Goal: Task Accomplishment & Management: Complete application form

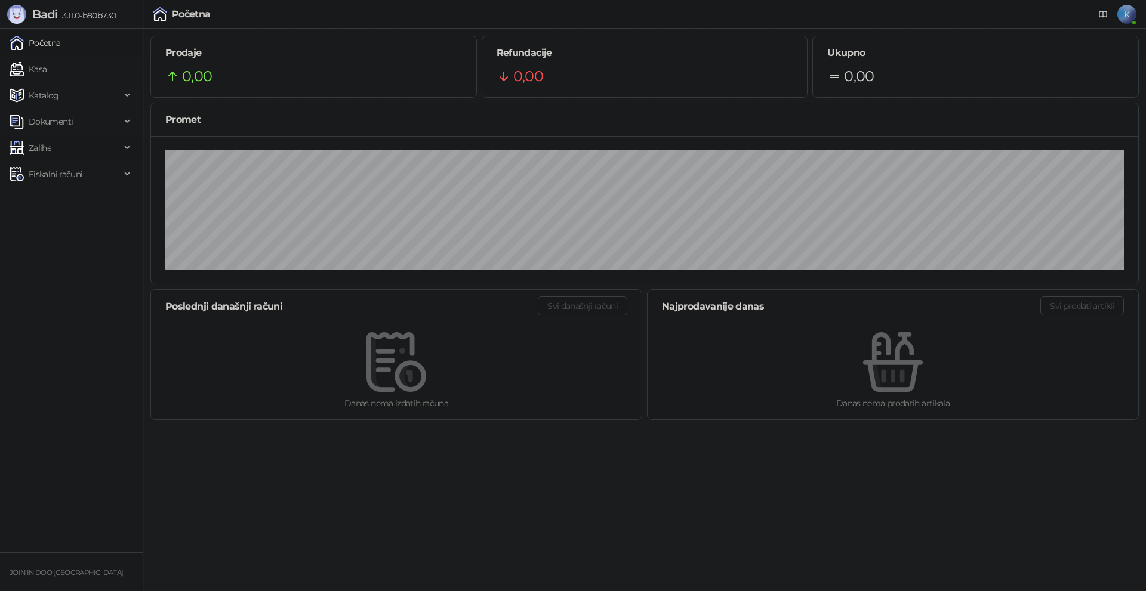
click at [120, 141] on span "Zalihe" at bounding box center [65, 148] width 111 height 24
click at [65, 247] on link "Konverzije" at bounding box center [43, 253] width 59 height 24
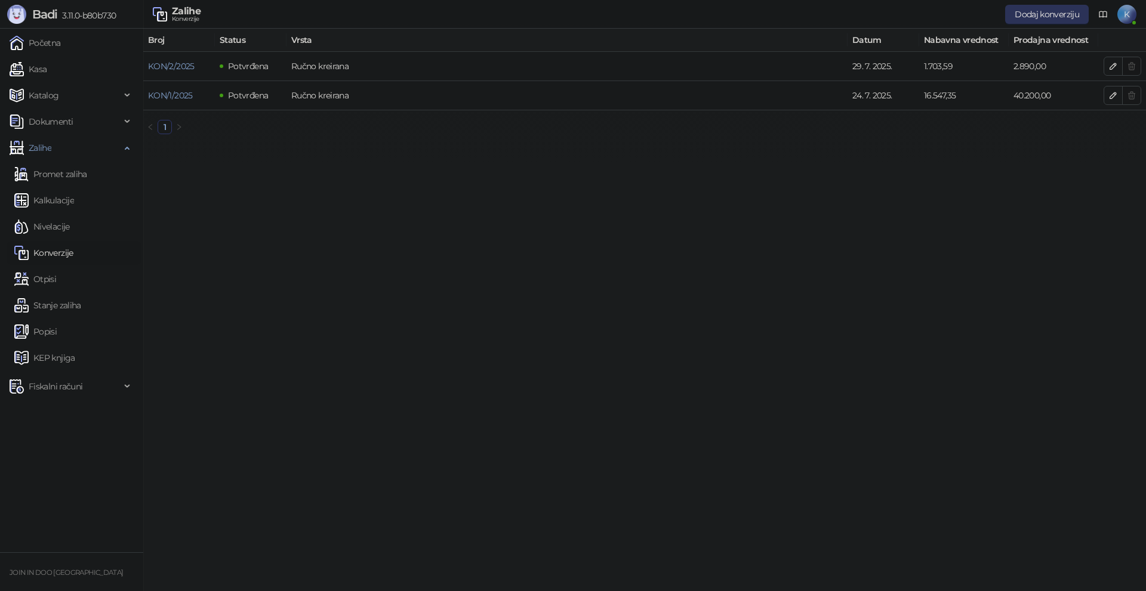
click at [1022, 16] on button "Dodaj konverziju" at bounding box center [1047, 14] width 84 height 19
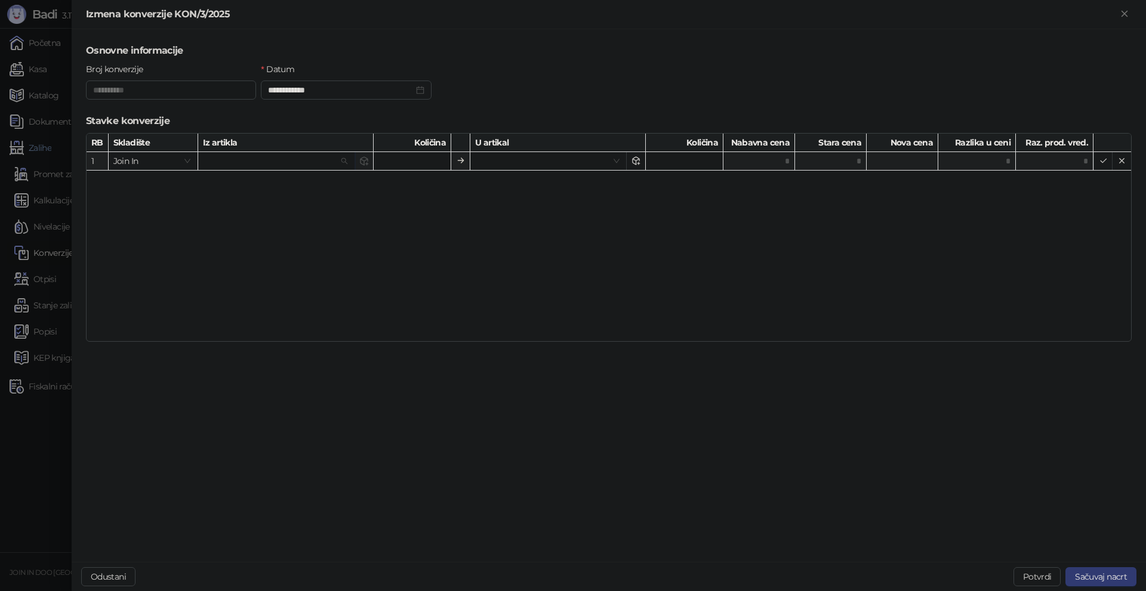
click at [286, 156] on input "search" at bounding box center [271, 161] width 136 height 18
type input "*******"
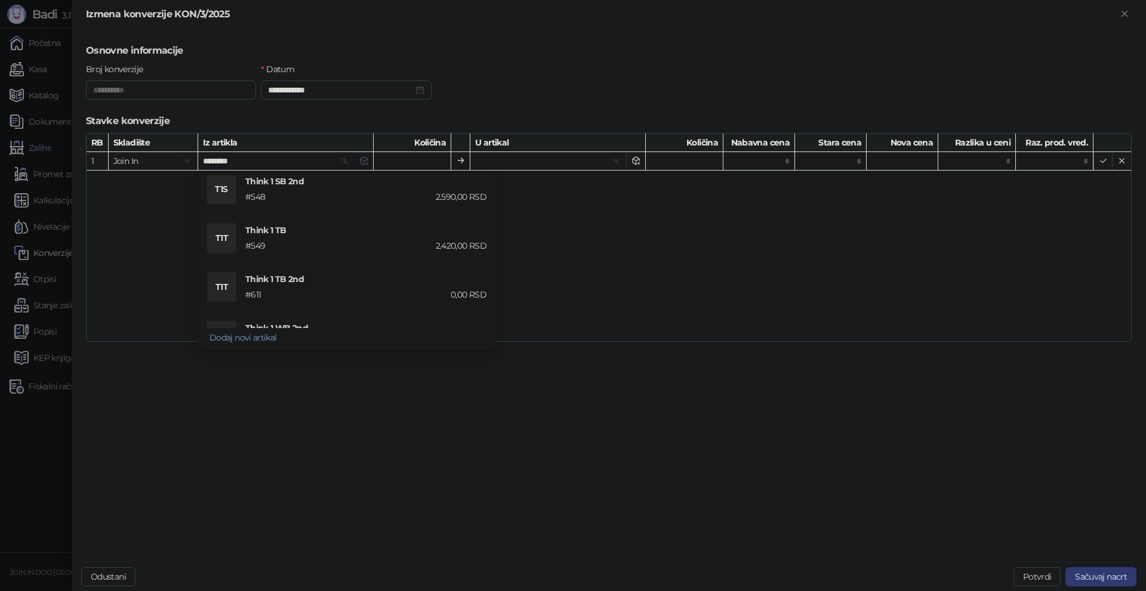
click at [301, 289] on div "# 611" at bounding box center [304, 294] width 123 height 13
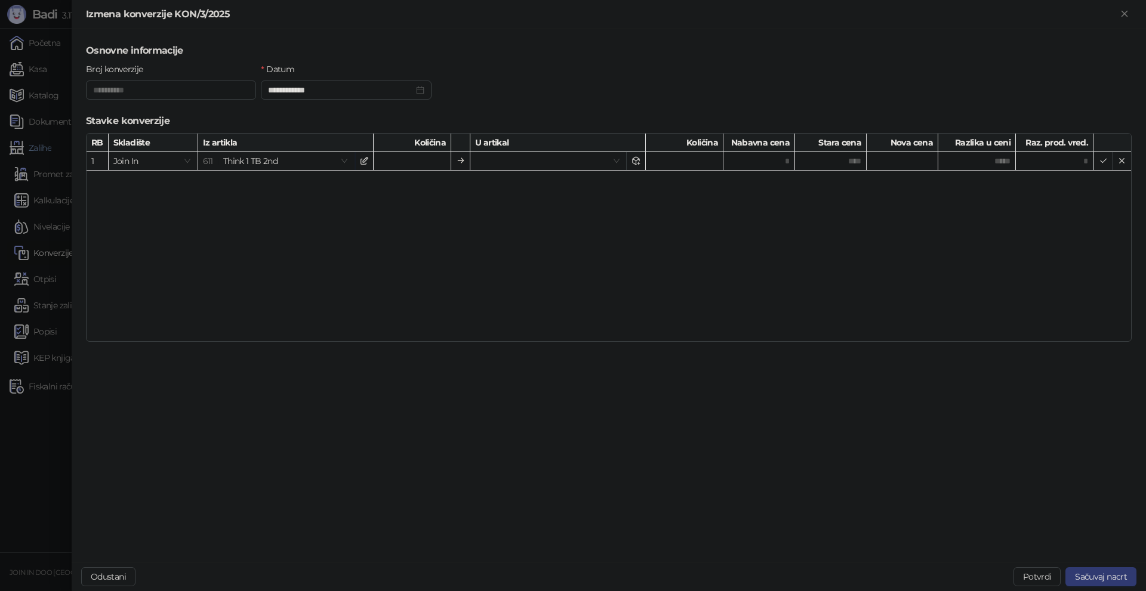
type input "****"
type input "*****"
click at [449, 159] on input "*" at bounding box center [412, 161] width 78 height 18
click at [572, 156] on input "search" at bounding box center [543, 161] width 136 height 18
type input "*******"
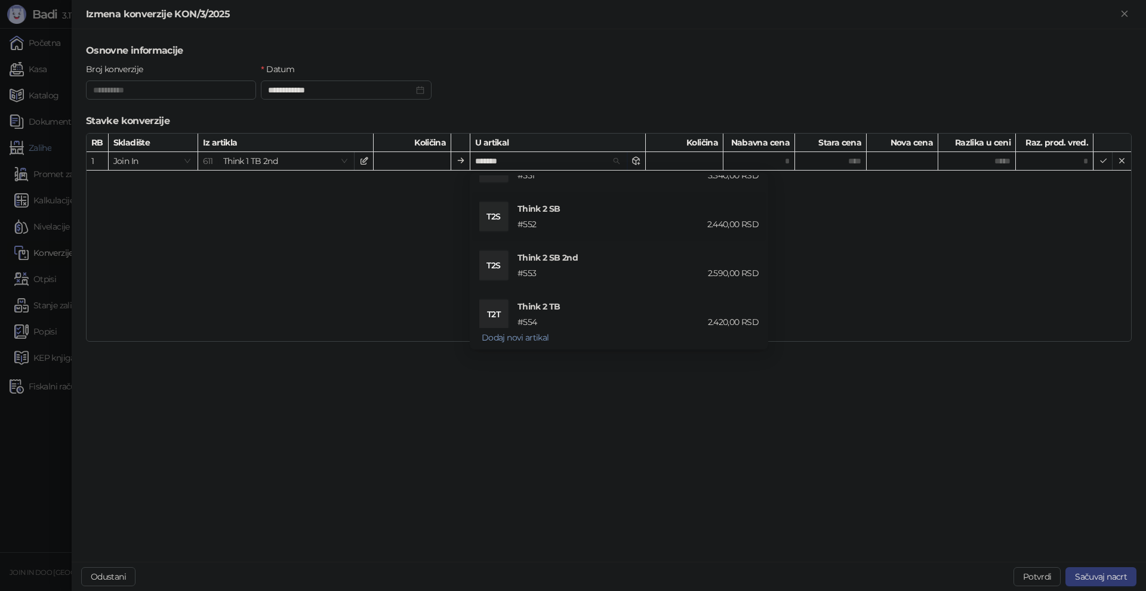
scroll to position [239, 0]
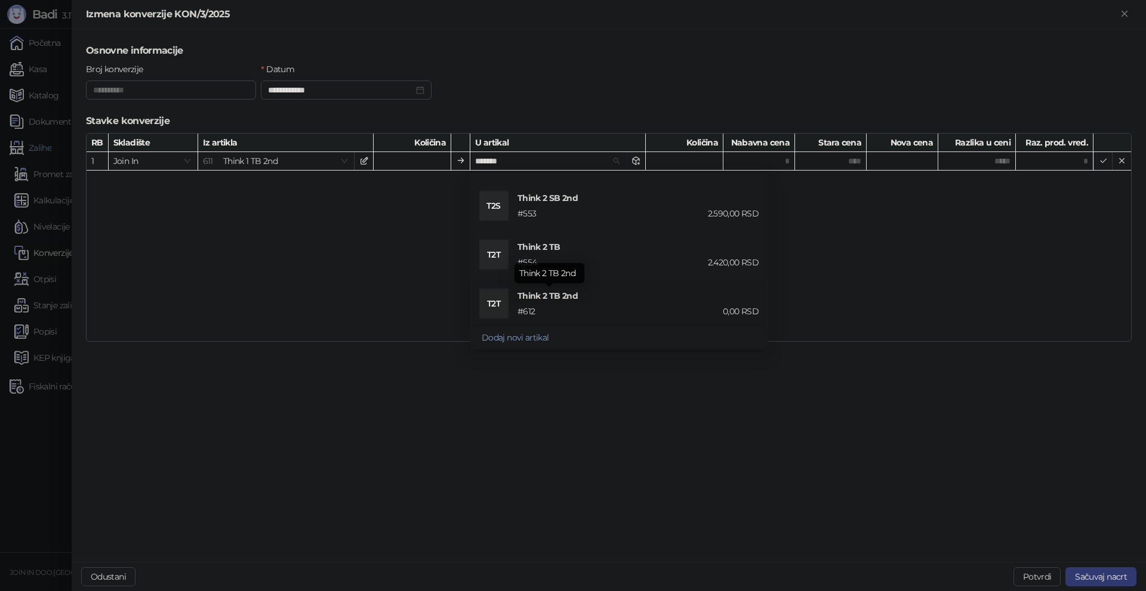
click at [563, 295] on span "Think 2 TB 2nd" at bounding box center [549, 296] width 64 height 11
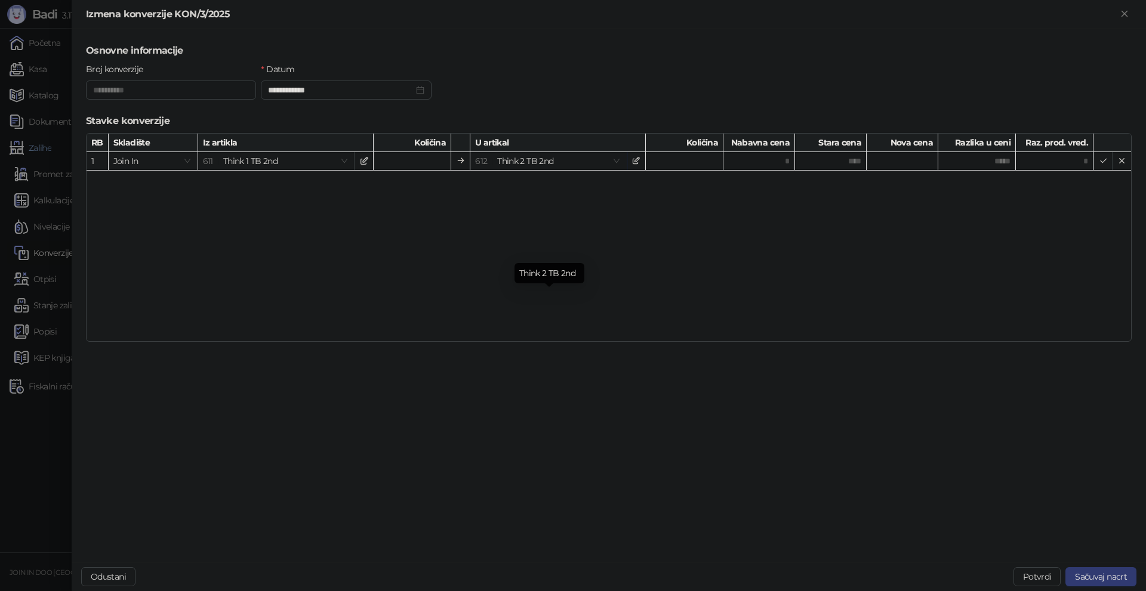
type input "****"
type input "*"
click at [611, 244] on div "RB Skladište Iz artikla Količina U artikal Količina Nabavna cena Stara cena Nov…" at bounding box center [609, 237] width 1046 height 209
click at [446, 160] on input "*" at bounding box center [412, 161] width 78 height 18
type input "**"
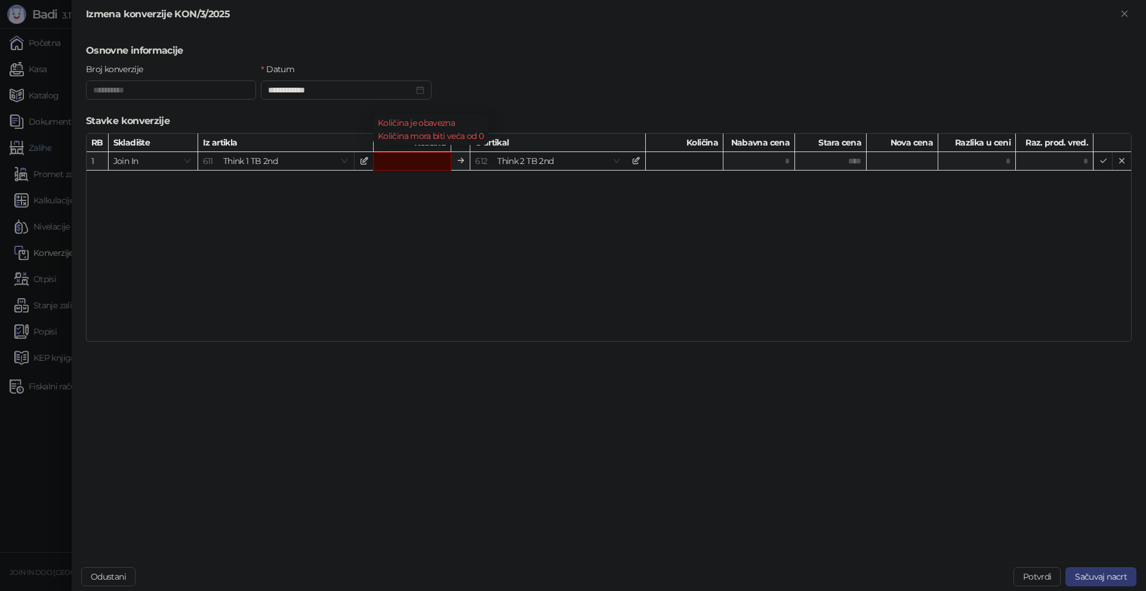
type input "****"
type input "*"
type input "*****"
type input "*"
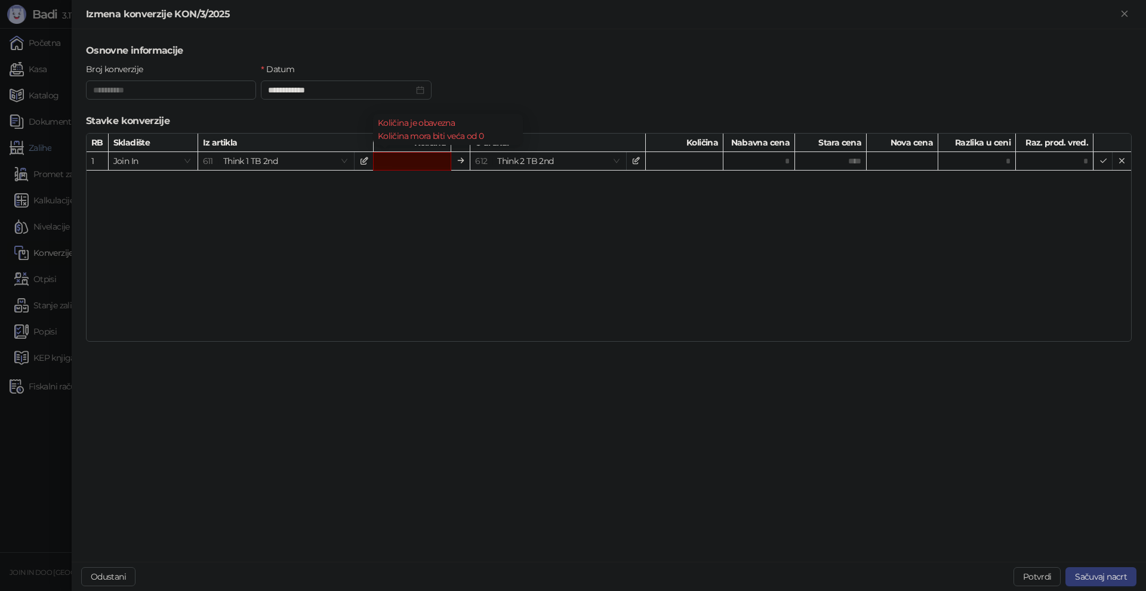
type input "*"
click at [452, 211] on div "RB Skladište Iz artikla Količina U artikal Količina Nabavna cena Stara cena Nov…" at bounding box center [609, 237] width 1046 height 209
click at [683, 163] on input "*" at bounding box center [684, 161] width 78 height 18
click at [445, 159] on input "*" at bounding box center [412, 162] width 78 height 18
click at [708, 156] on input "*" at bounding box center [684, 161] width 78 height 18
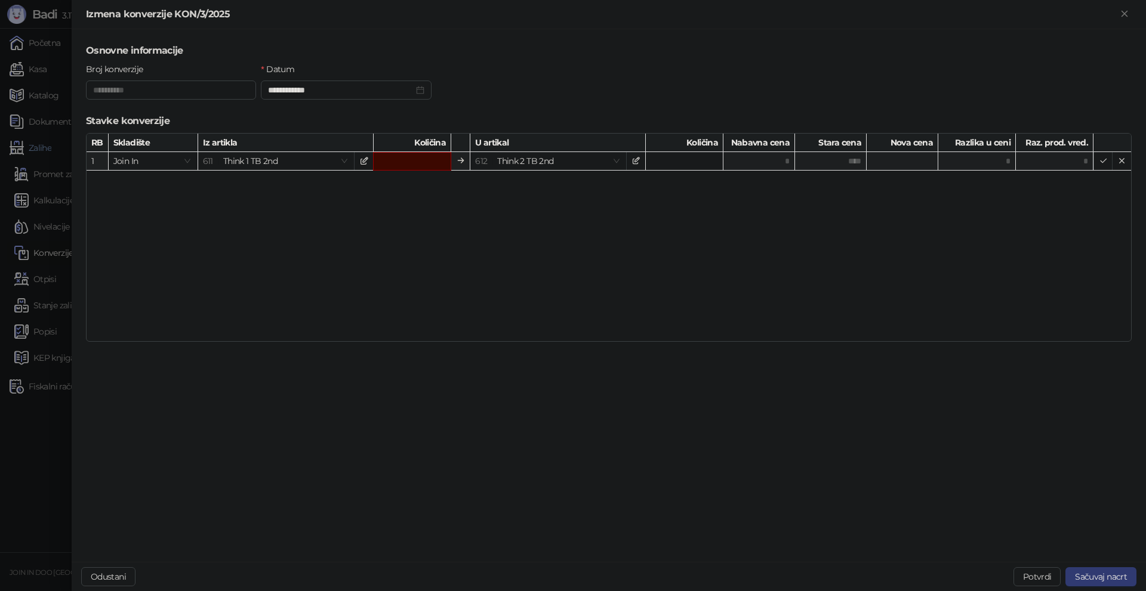
click at [718, 163] on input "*" at bounding box center [684, 161] width 78 height 18
type input "*"
type input "****"
type input "*"
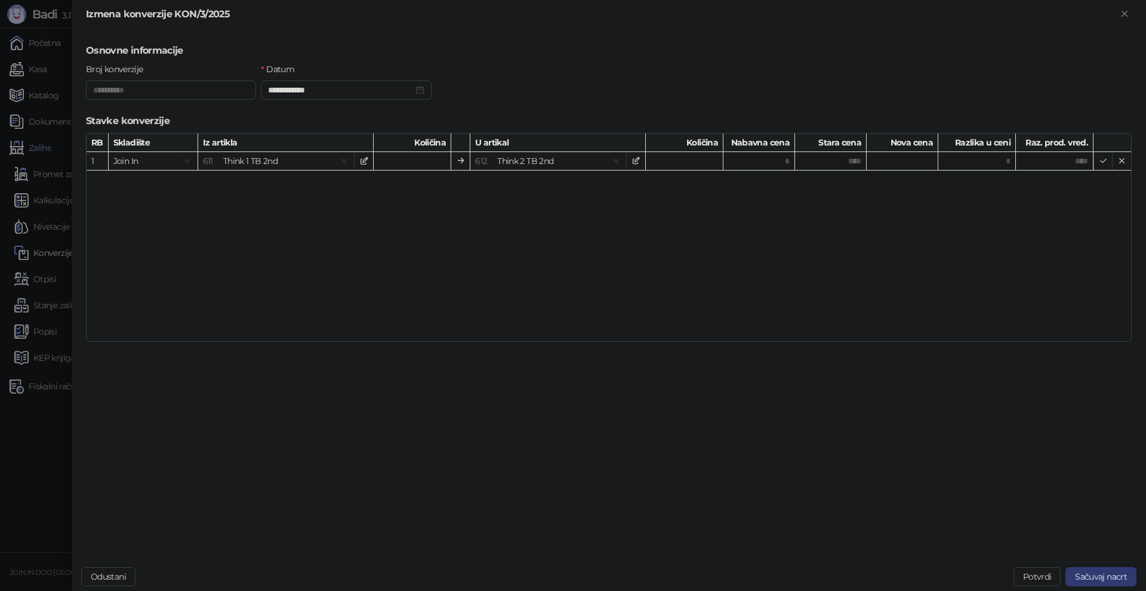
click at [697, 211] on div "RB Skladište Iz artikla Količina U artikal Količina Nabavna cena Stara cena Nov…" at bounding box center [609, 237] width 1046 height 209
click at [719, 156] on input "*" at bounding box center [684, 161] width 78 height 18
type input "*"
click at [729, 231] on div "RB Skladište Iz artikla Količina U artikal Količina Nabavna cena Stara cena Nov…" at bounding box center [609, 237] width 1046 height 209
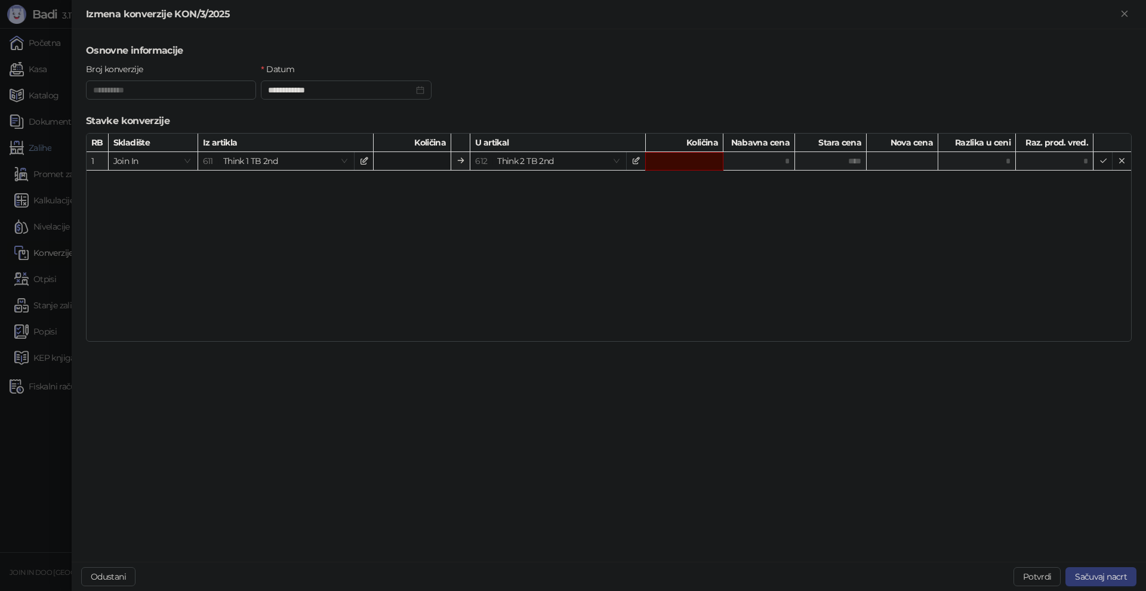
click at [411, 153] on input "*" at bounding box center [412, 161] width 78 height 18
click at [481, 206] on div "RB Skladište Iz artikla Količina U artikal Količina Nabavna cena Stara cena Nov…" at bounding box center [609, 237] width 1046 height 209
click at [445, 158] on input "*" at bounding box center [412, 161] width 78 height 18
type input "*"
type input "*****"
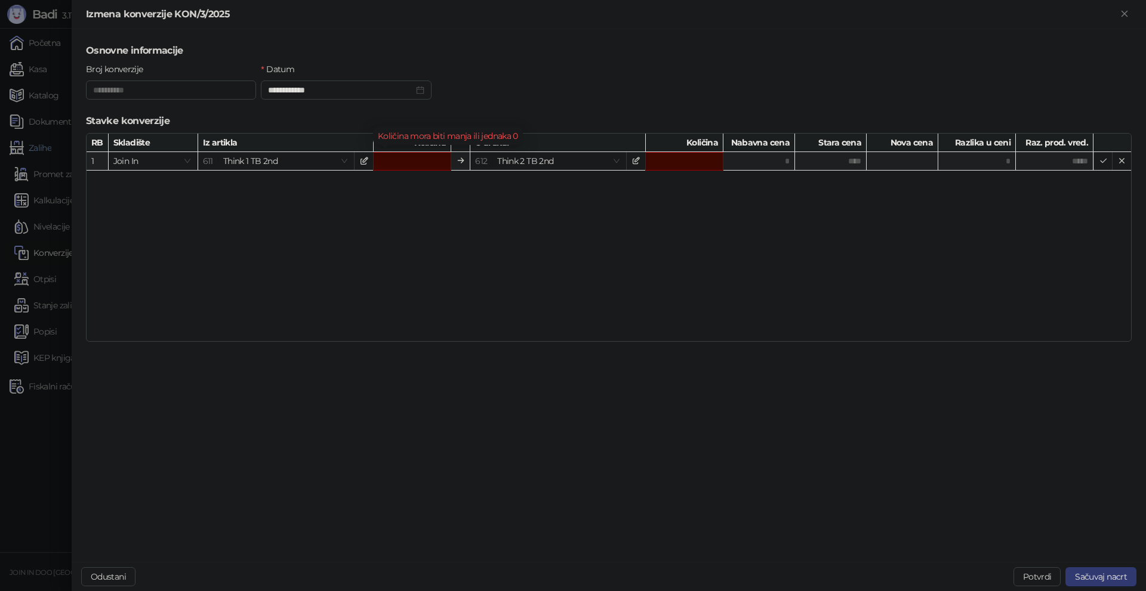
type input "*"
click at [717, 162] on input "*" at bounding box center [684, 162] width 78 height 18
type input "*"
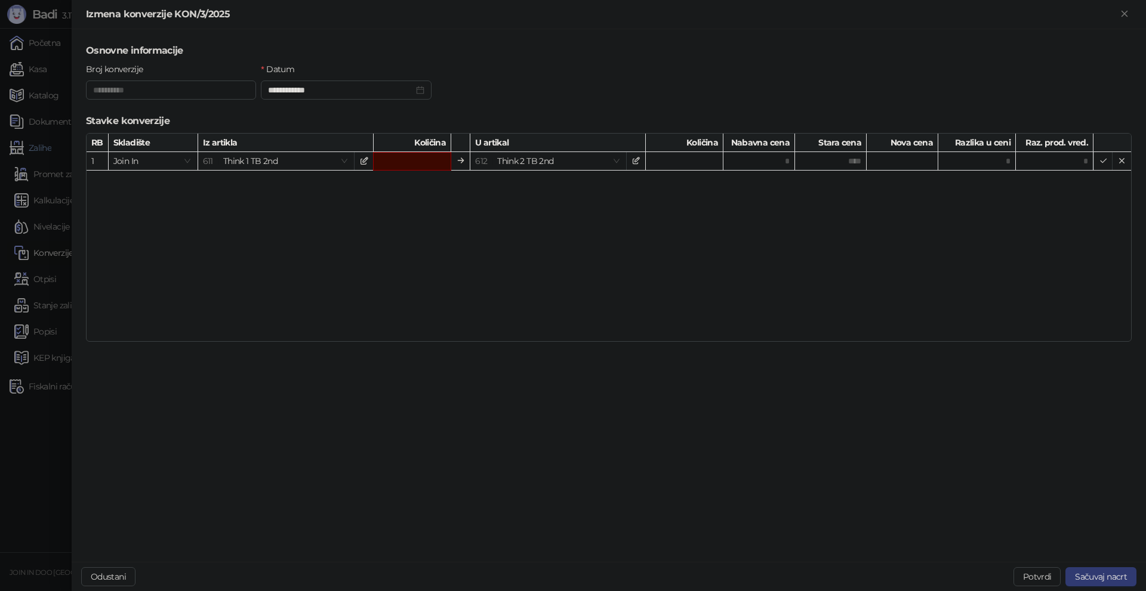
click at [712, 193] on div "RB Skladište Iz artikla Količina U artikal Količina Nabavna cena Stara cena Nov…" at bounding box center [609, 237] width 1046 height 209
click at [447, 163] on input "*" at bounding box center [412, 162] width 78 height 18
type input "****"
type input "*"
click at [674, 158] on input "*" at bounding box center [684, 161] width 78 height 18
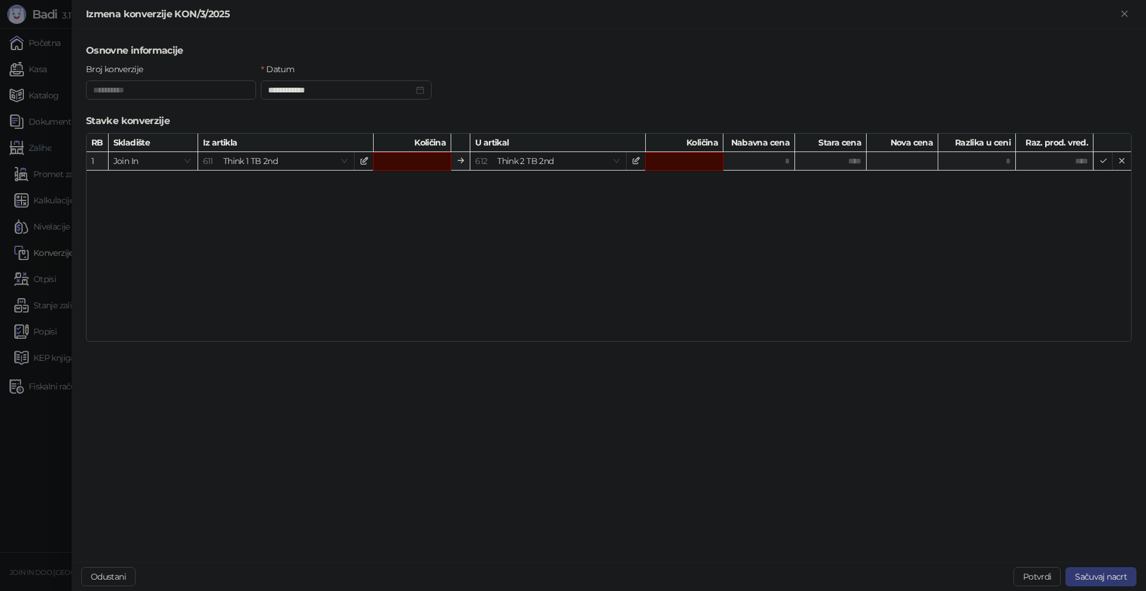
type input "*"
drag, startPoint x: 588, startPoint y: 292, endPoint x: 455, endPoint y: 233, distance: 145.6
click at [585, 292] on div "RB Skladište Iz artikla Količina U artikal Količina Nabavna cena Stara cena Nov…" at bounding box center [609, 237] width 1046 height 209
click at [323, 161] on span "611 Think 1 TB 2nd" at bounding box center [276, 161] width 147 height 18
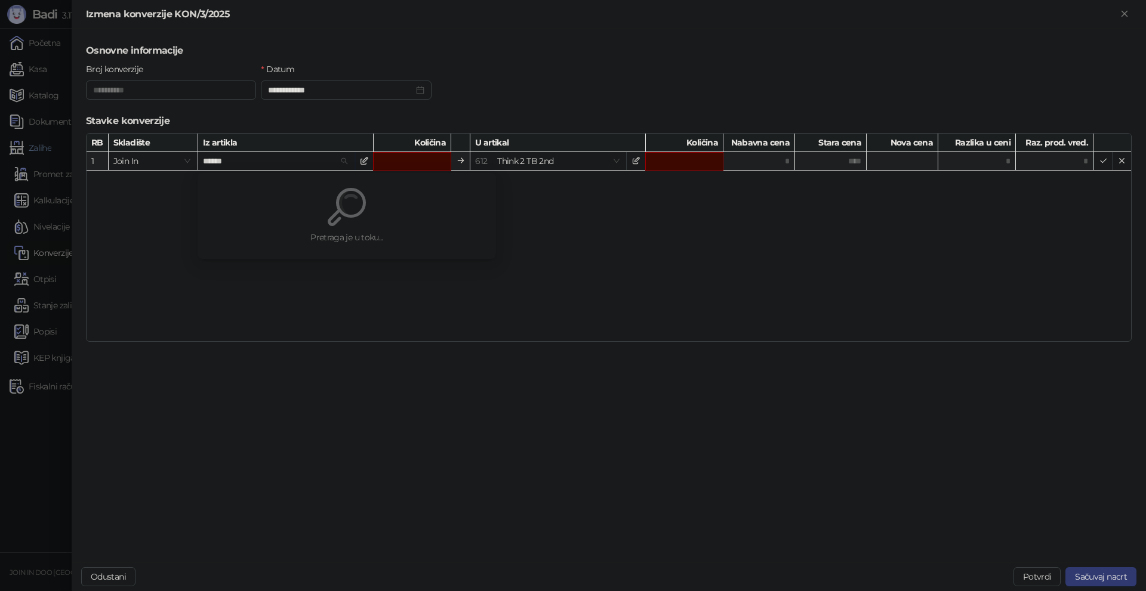
type input "*******"
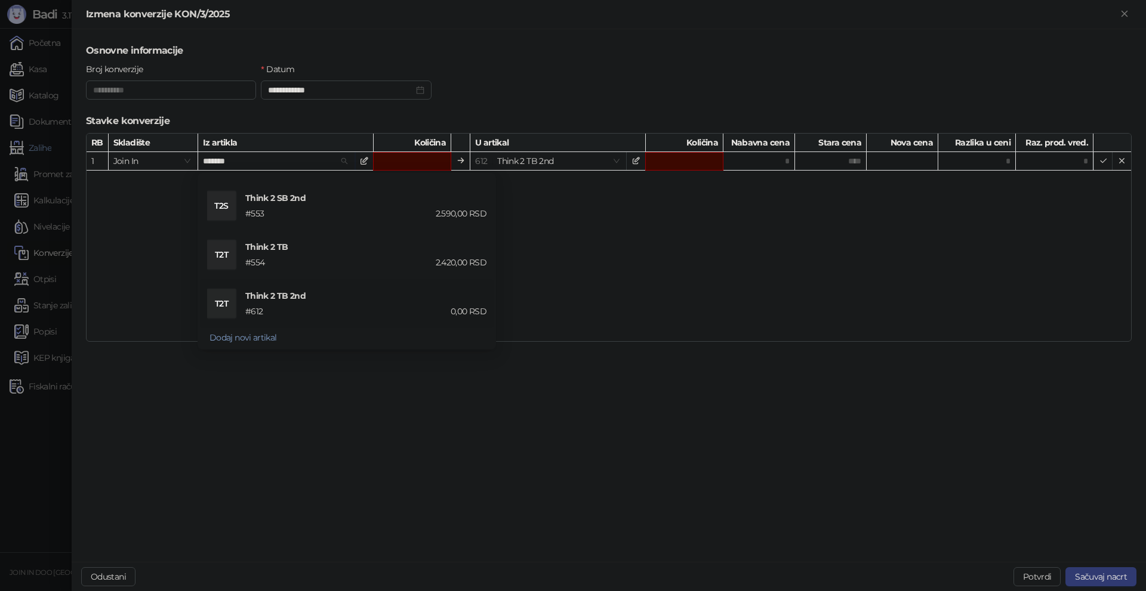
click at [303, 302] on h4 "Think 2 TB 2nd" at bounding box center [365, 295] width 241 height 13
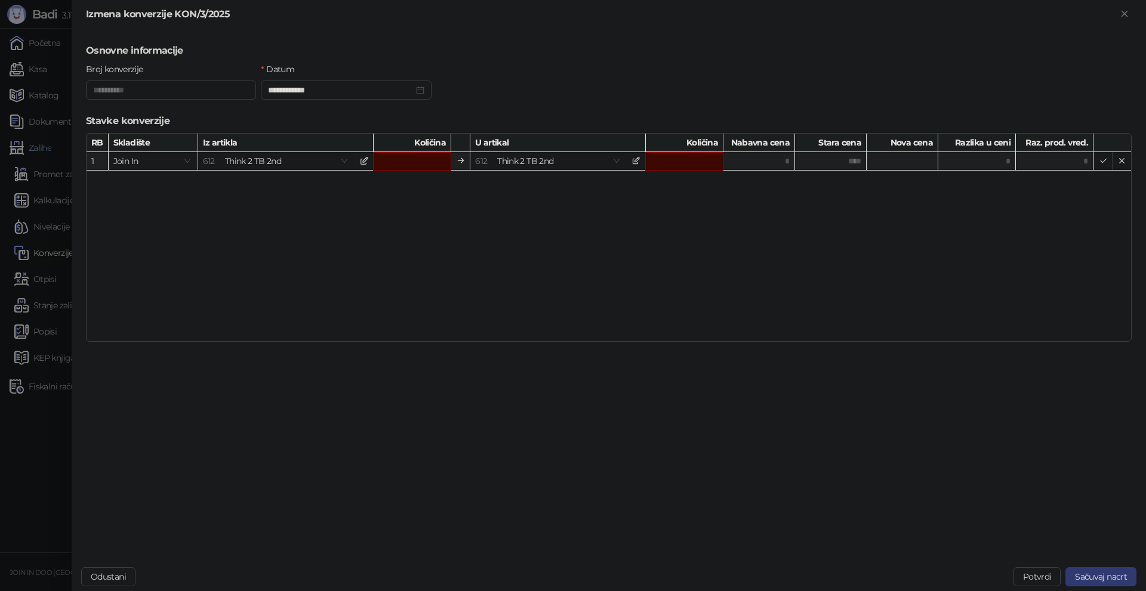
type input "*"
type input "*******"
type input "*****"
click at [568, 157] on span "612 Think 2 TB 2nd" at bounding box center [548, 161] width 147 height 18
type input "*******"
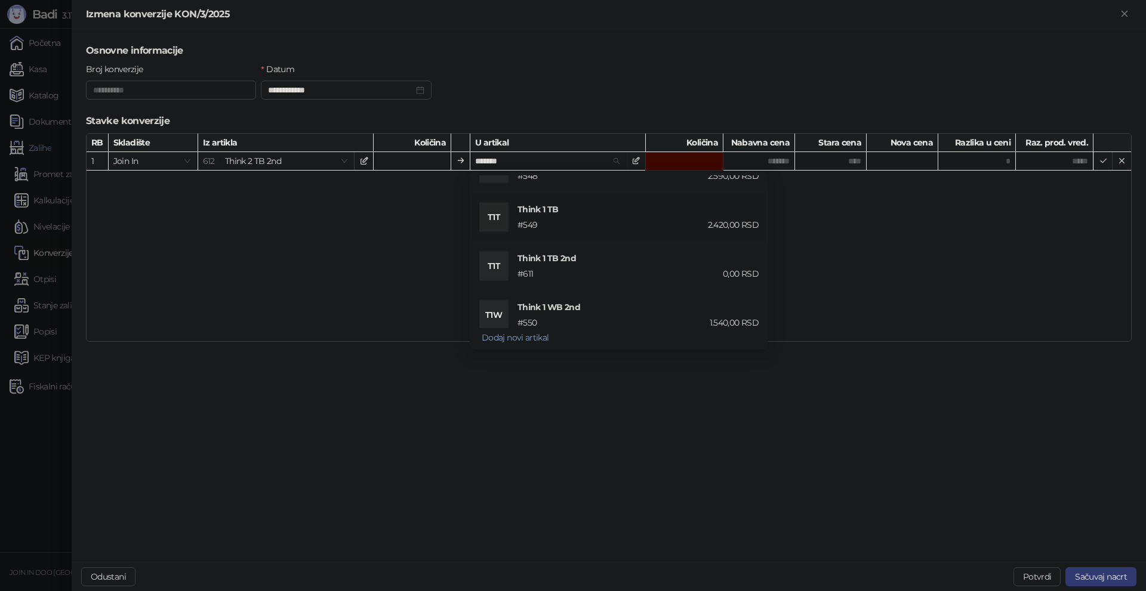
scroll to position [92, 0]
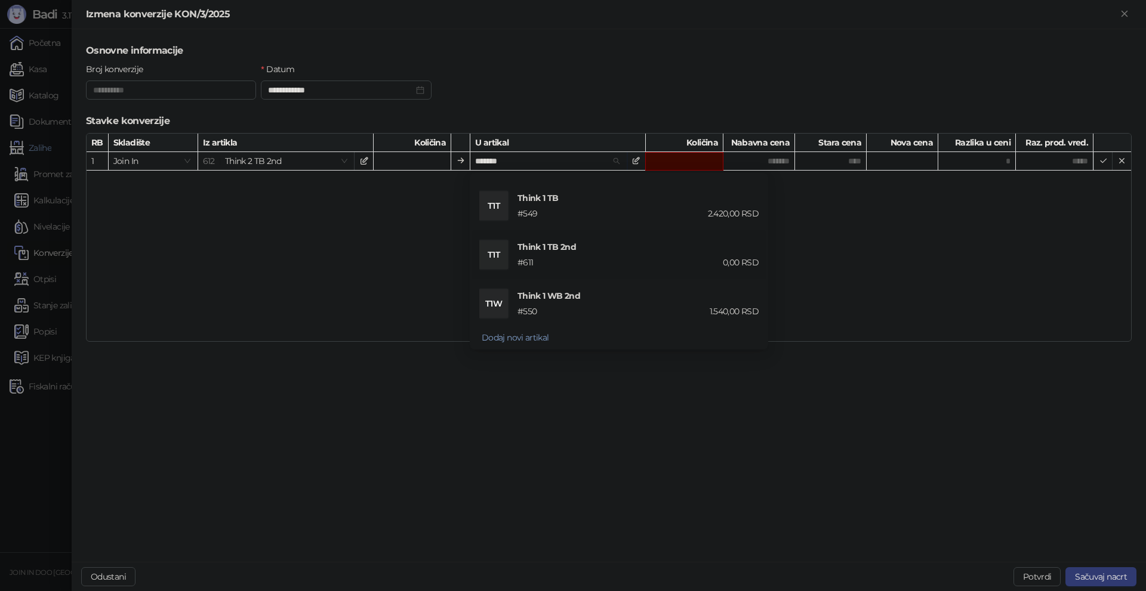
click at [573, 254] on div "Think 1 TB 2nd # 611 0,00 RSD" at bounding box center [637, 255] width 241 height 29
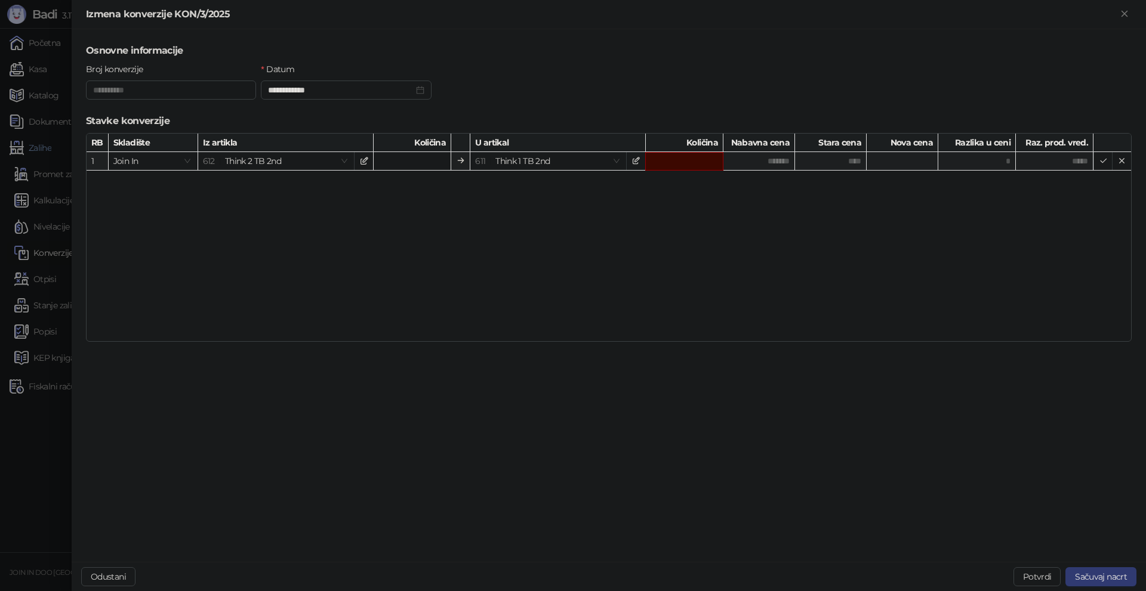
click at [704, 164] on input "*" at bounding box center [684, 162] width 78 height 18
type input "*"
click at [730, 224] on div "RB Skladište Iz artikla Količina U artikal Količina Nabavna cena Stara cena Nov…" at bounding box center [609, 237] width 1046 height 209
click at [718, 164] on input "*" at bounding box center [684, 162] width 78 height 18
type input "*"
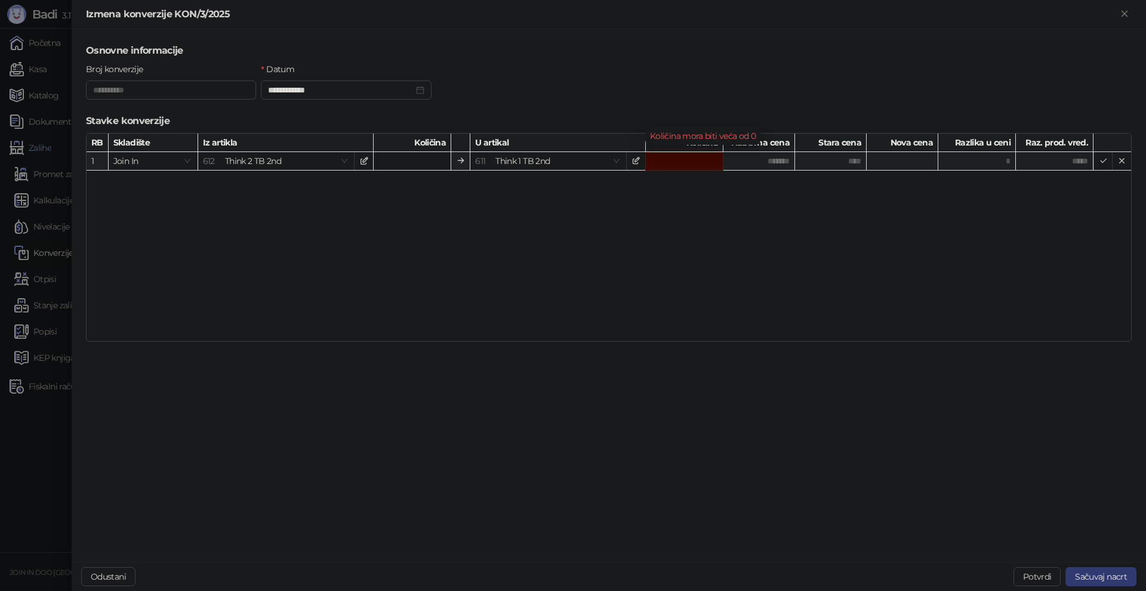
type input "*"
click at [710, 232] on div "RB Skladište Iz artikla Količina U artikal Količina Nabavna cena Stara cena Nov…" at bounding box center [609, 237] width 1046 height 209
click at [1104, 159] on icon "button" at bounding box center [1104, 161] width 10 height 10
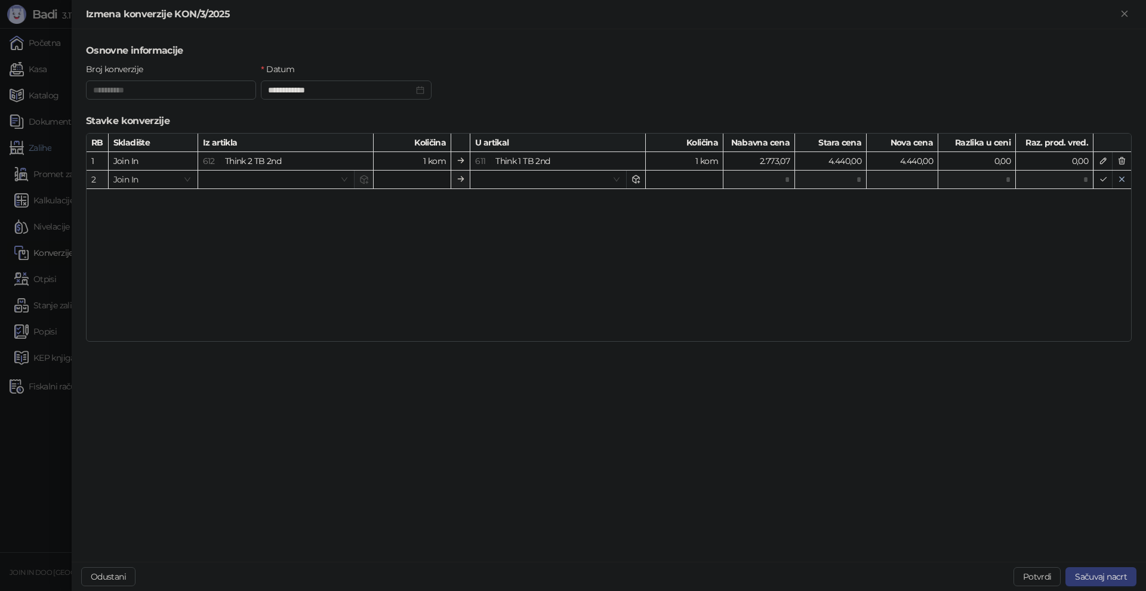
click at [1121, 176] on icon "button" at bounding box center [1122, 180] width 10 height 10
click at [1052, 575] on button "Potvrdi" at bounding box center [1037, 577] width 48 height 19
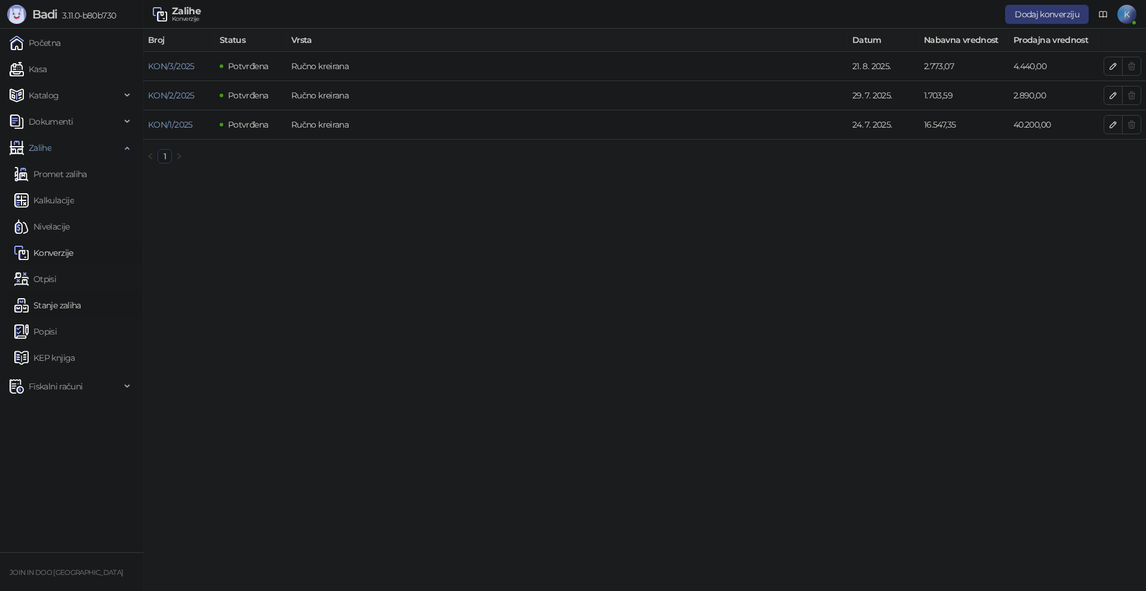
click at [59, 301] on link "Stanje zaliha" at bounding box center [47, 306] width 67 height 24
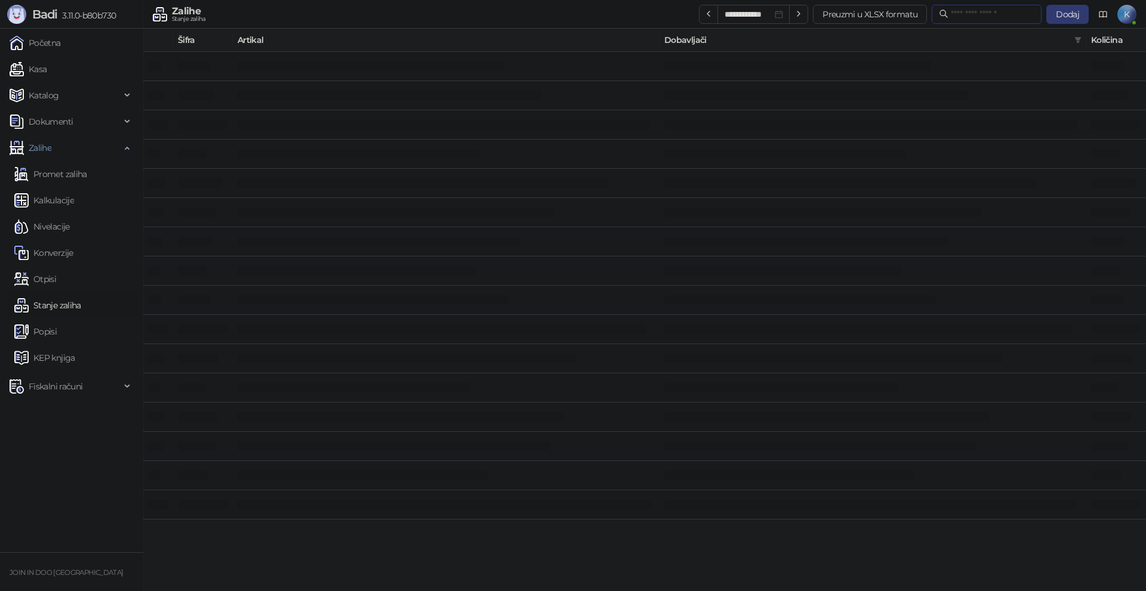
click at [951, 14] on input "text" at bounding box center [993, 14] width 84 height 13
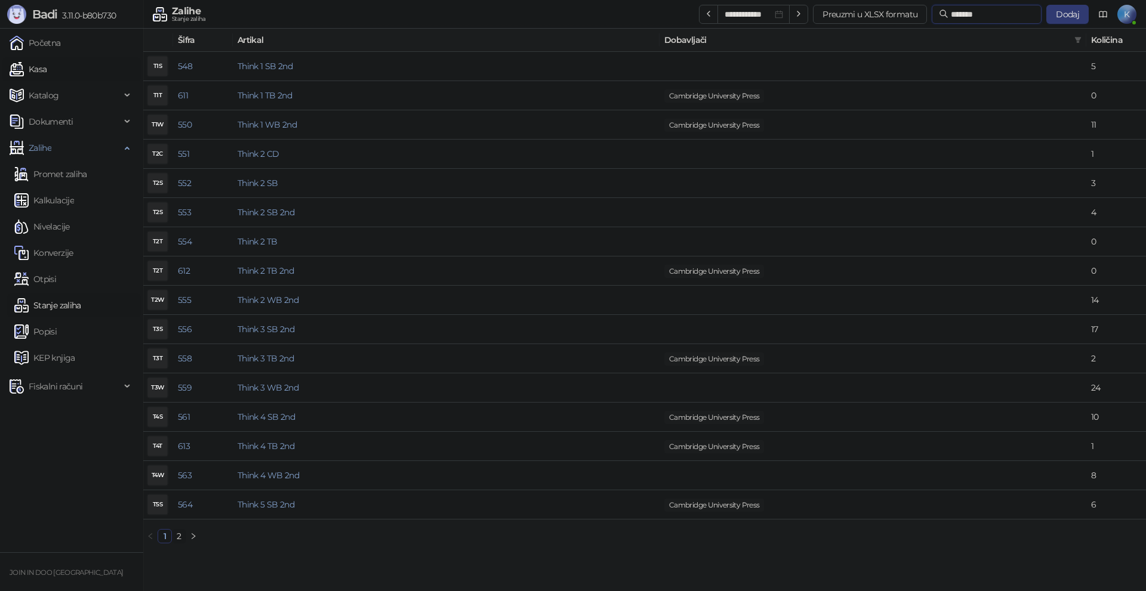
type input "*******"
click at [45, 73] on link "Kasa" at bounding box center [28, 69] width 37 height 24
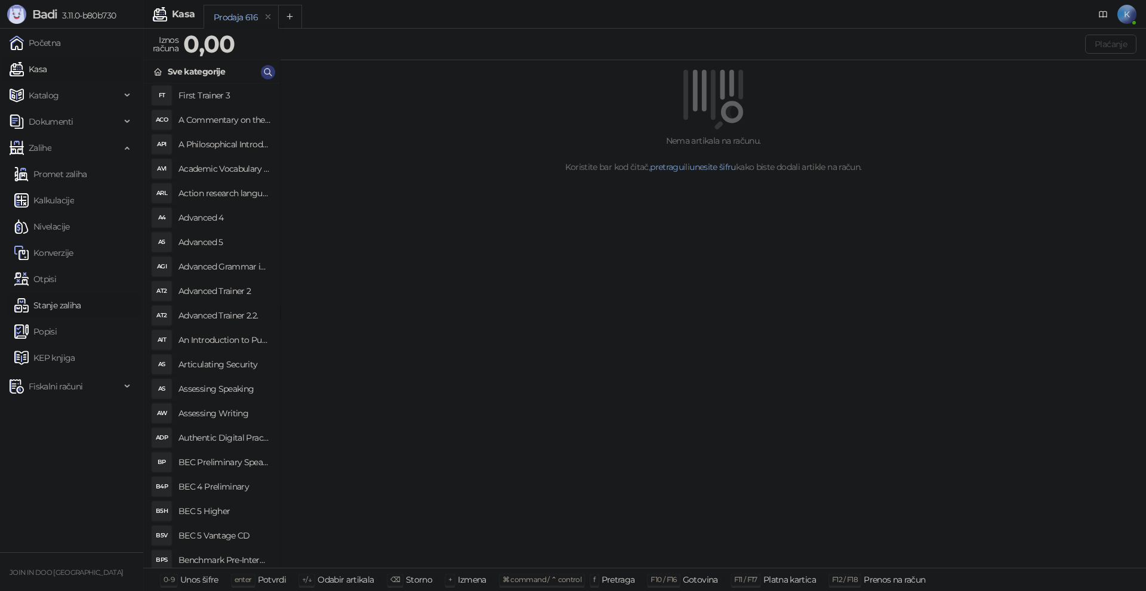
click at [57, 304] on link "Stanje zaliha" at bounding box center [47, 306] width 67 height 24
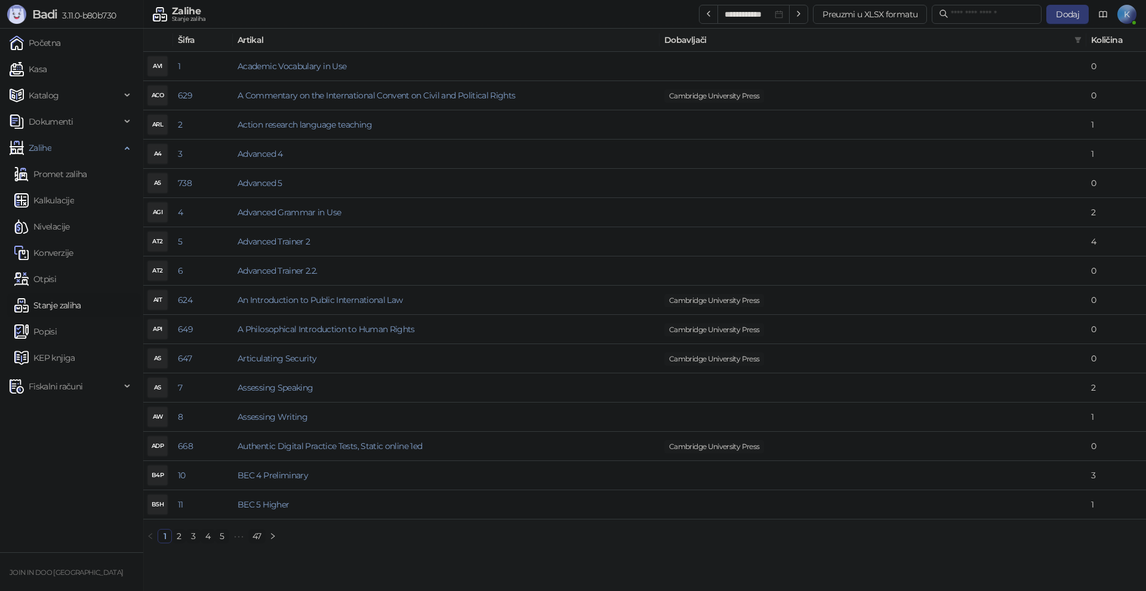
click at [178, 541] on link "2" at bounding box center [178, 536] width 13 height 13
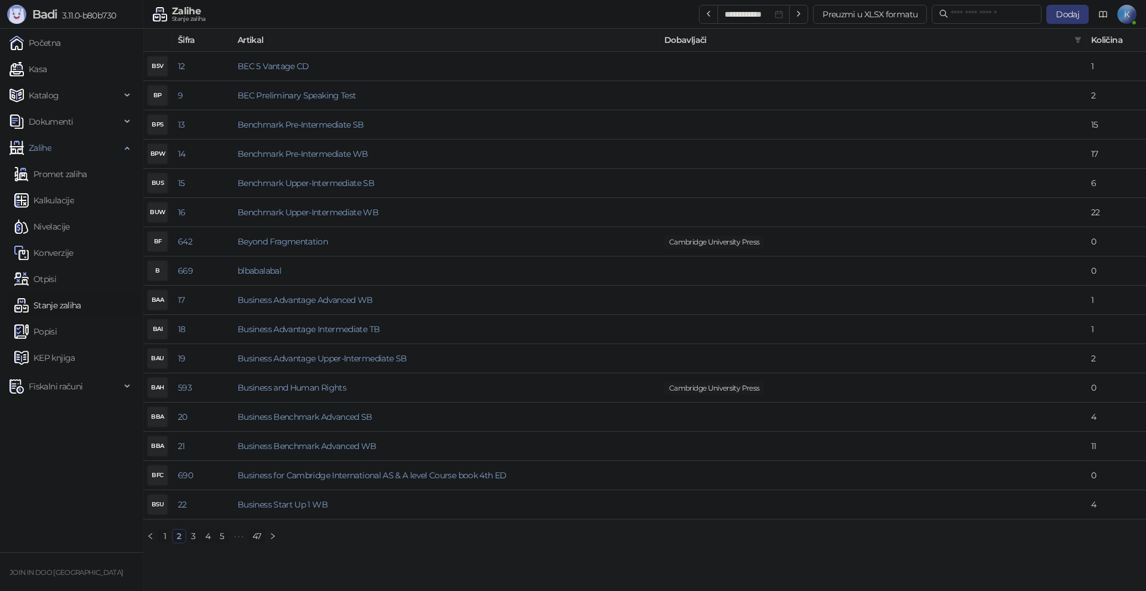
click at [190, 540] on link "3" at bounding box center [193, 536] width 13 height 13
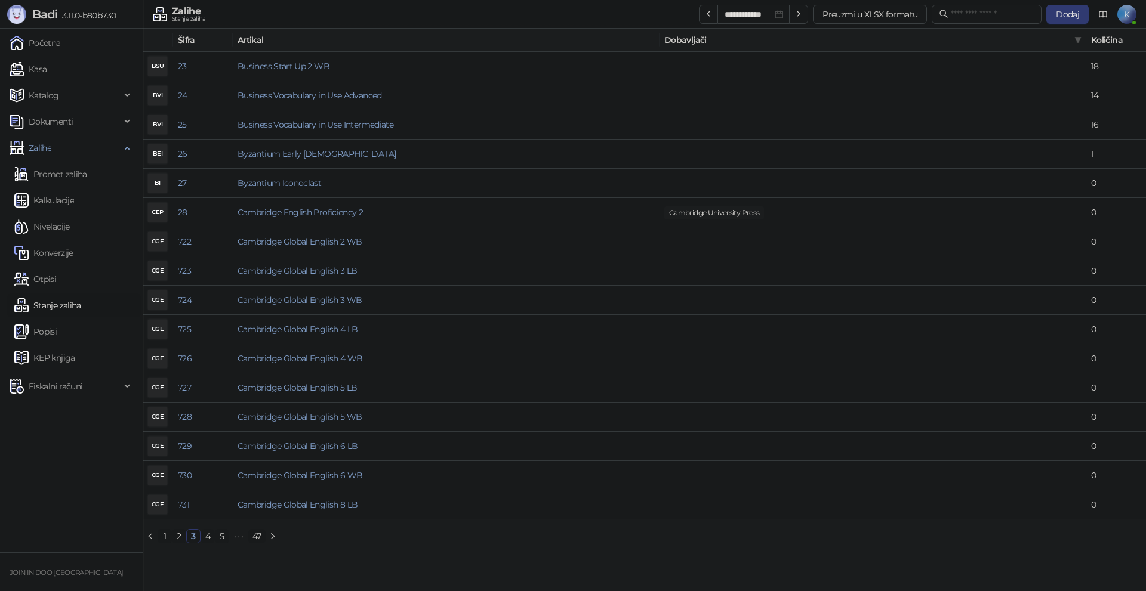
click at [206, 536] on link "4" at bounding box center [207, 536] width 13 height 13
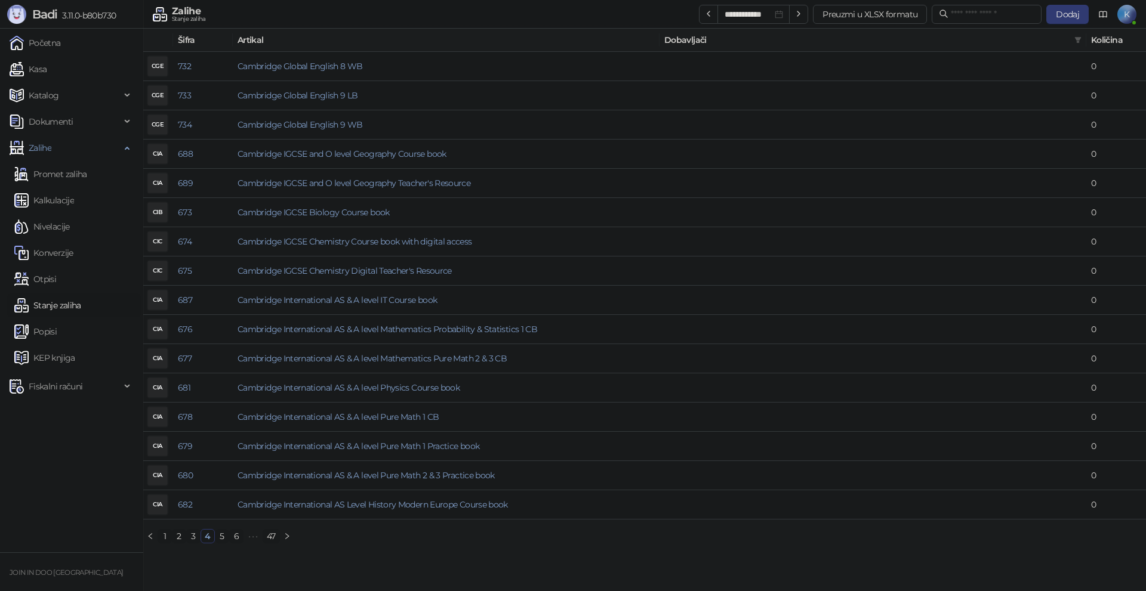
click at [221, 536] on link "5" at bounding box center [221, 536] width 13 height 13
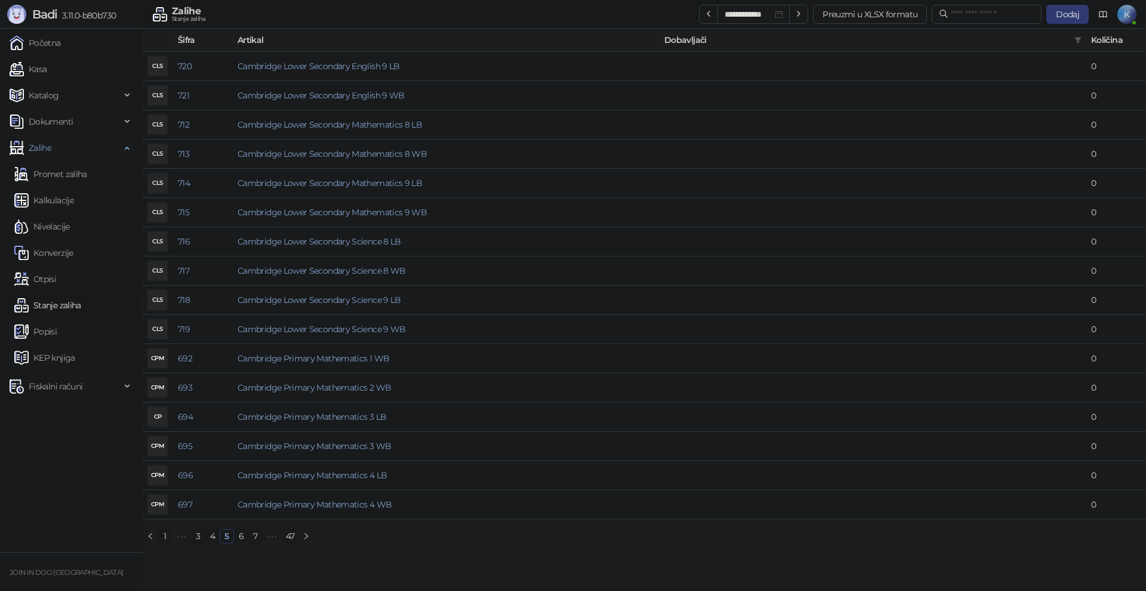
click at [238, 537] on link "6" at bounding box center [241, 536] width 13 height 13
click at [242, 539] on link "7" at bounding box center [241, 536] width 13 height 13
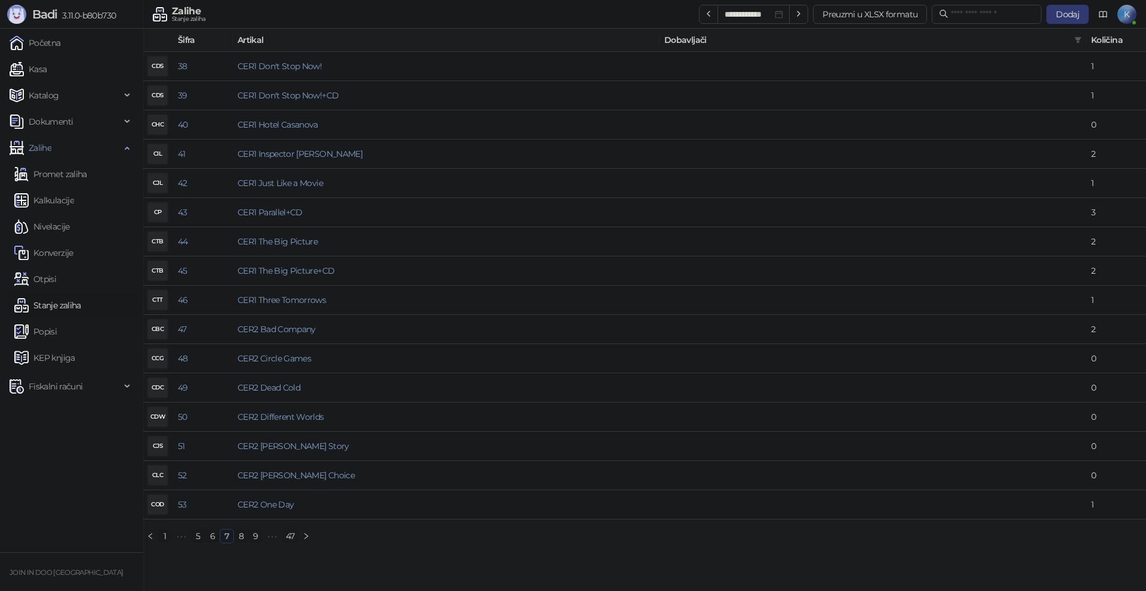
click at [242, 539] on link "8" at bounding box center [241, 536] width 13 height 13
click at [242, 539] on link "9" at bounding box center [241, 536] width 13 height 13
click at [242, 539] on link "10" at bounding box center [242, 536] width 15 height 13
click at [242, 539] on link "11" at bounding box center [242, 536] width 13 height 13
click at [242, 539] on link "12" at bounding box center [243, 536] width 14 height 13
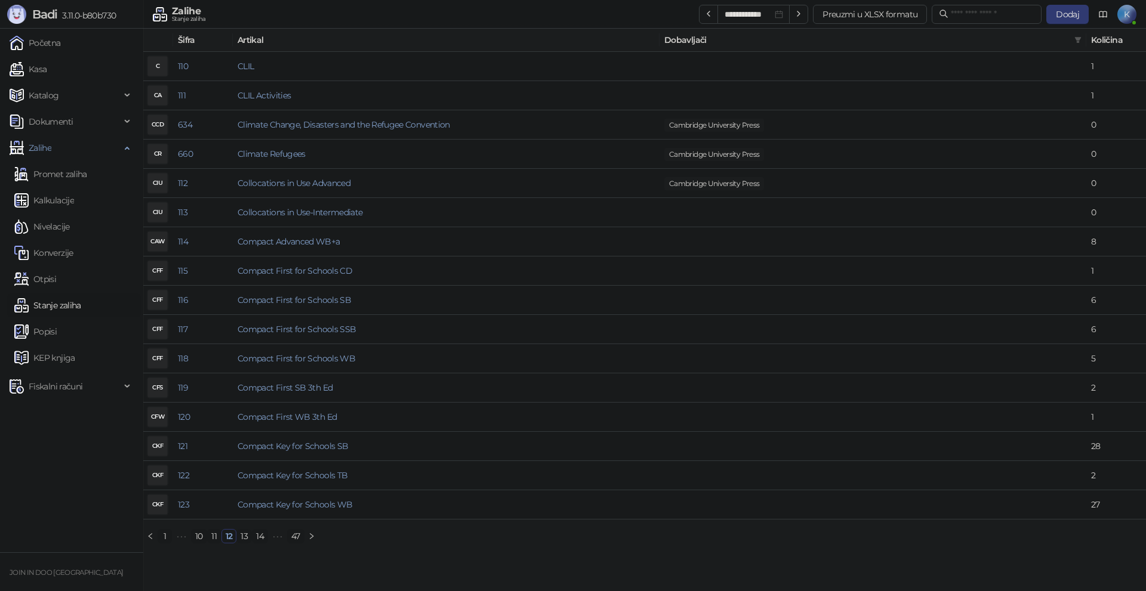
click at [242, 539] on link "13" at bounding box center [244, 536] width 14 height 13
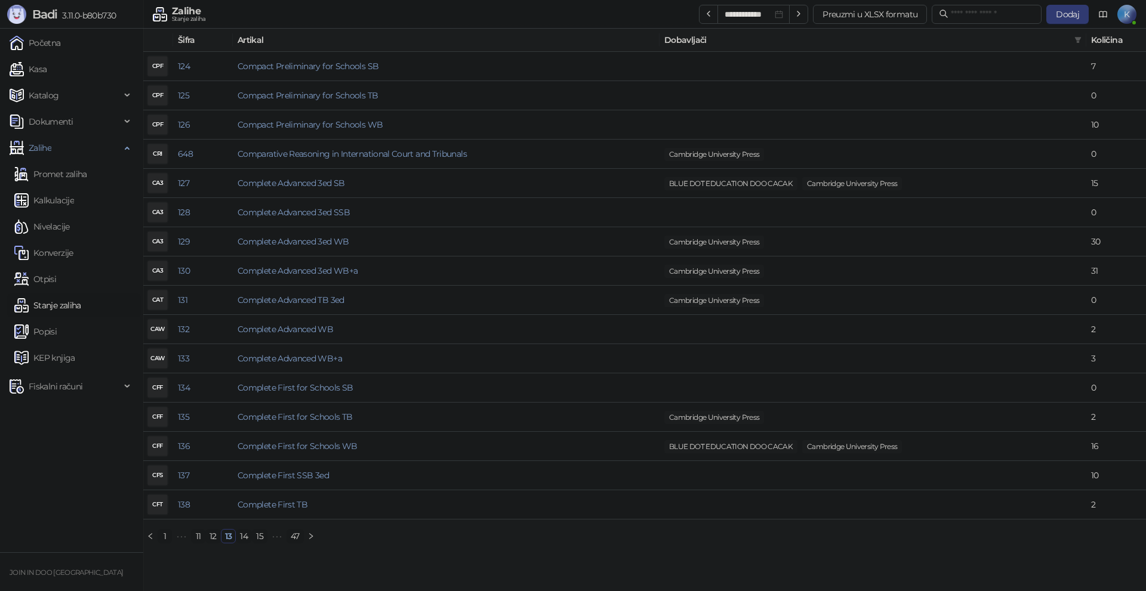
click at [242, 539] on link "14" at bounding box center [243, 536] width 15 height 13
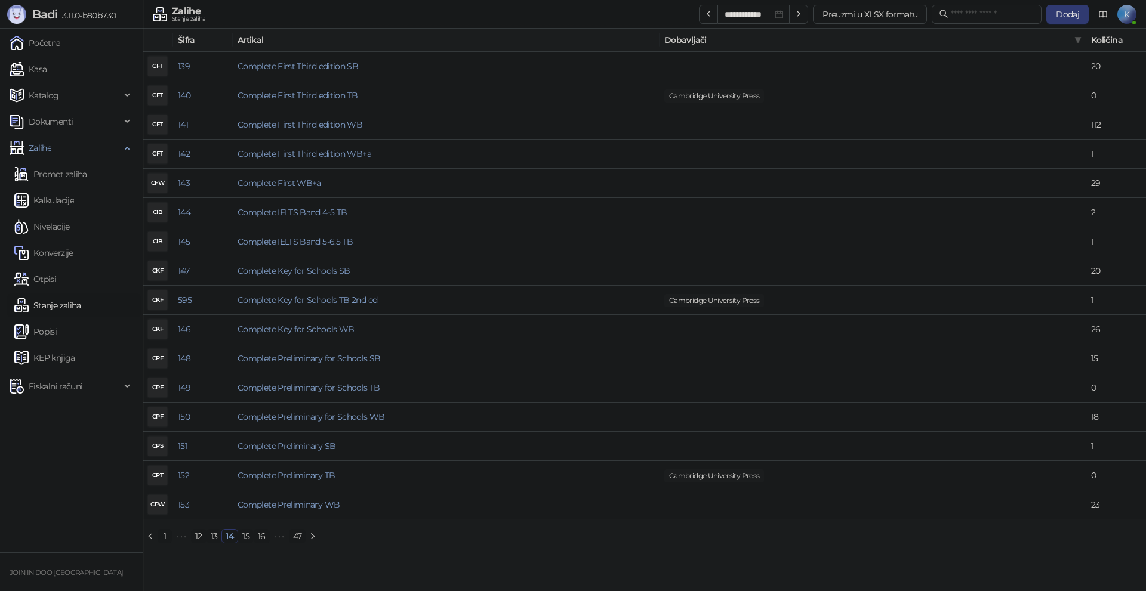
click at [242, 539] on link "15" at bounding box center [246, 536] width 14 height 13
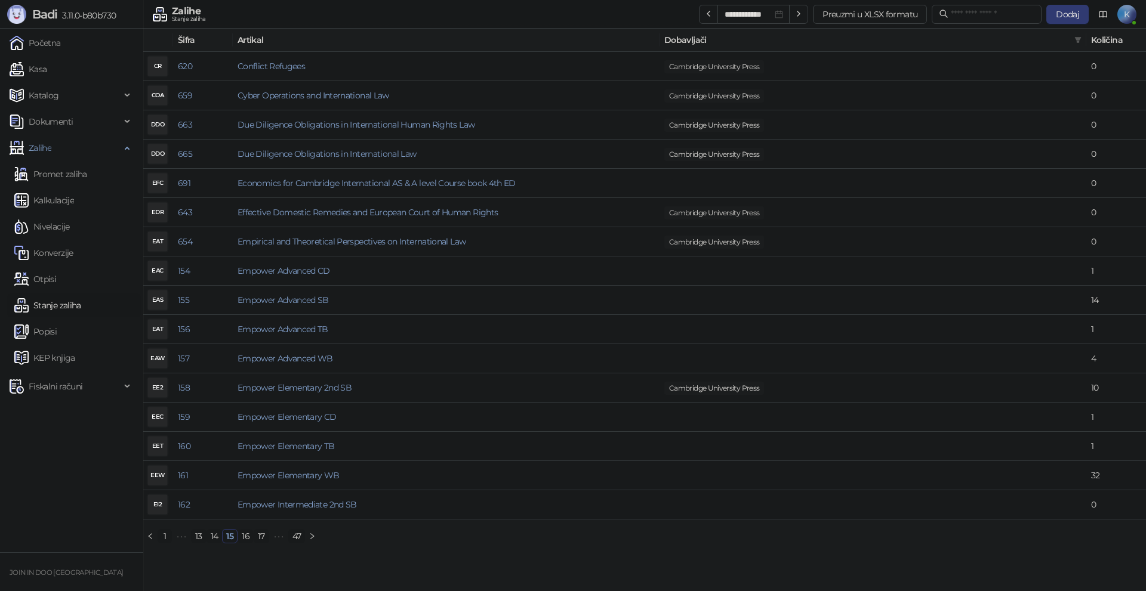
click at [242, 539] on link "16" at bounding box center [245, 536] width 15 height 13
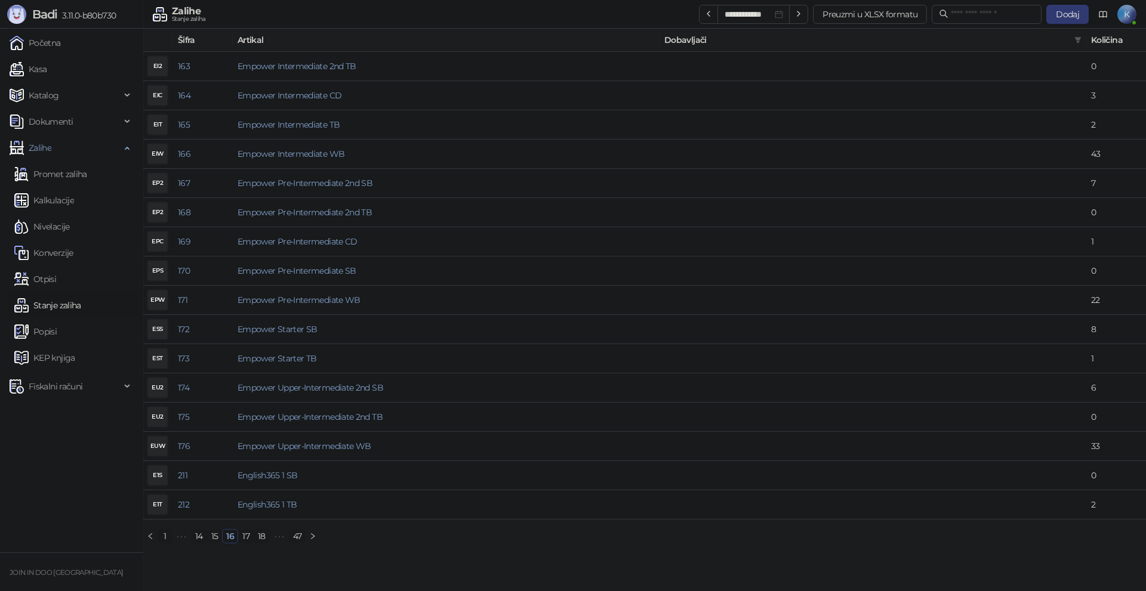
click at [242, 539] on link "17" at bounding box center [246, 536] width 14 height 13
click at [242, 539] on link "18" at bounding box center [246, 536] width 15 height 13
click at [242, 539] on link "19" at bounding box center [246, 536] width 15 height 13
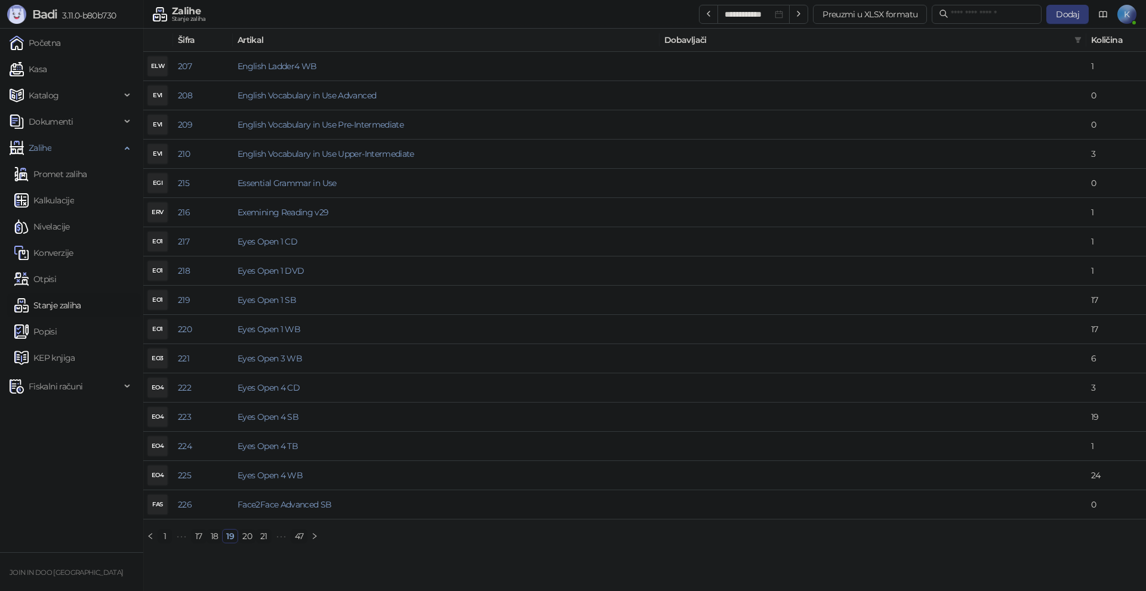
click at [242, 539] on link "20" at bounding box center [247, 536] width 17 height 13
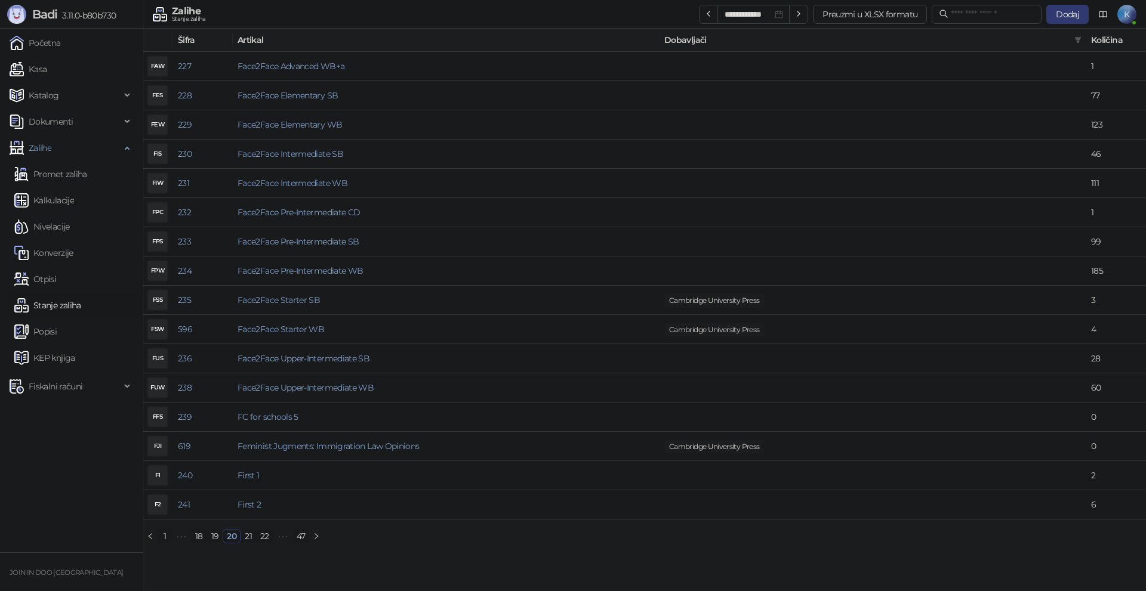
click at [242, 539] on link "21" at bounding box center [248, 536] width 14 height 13
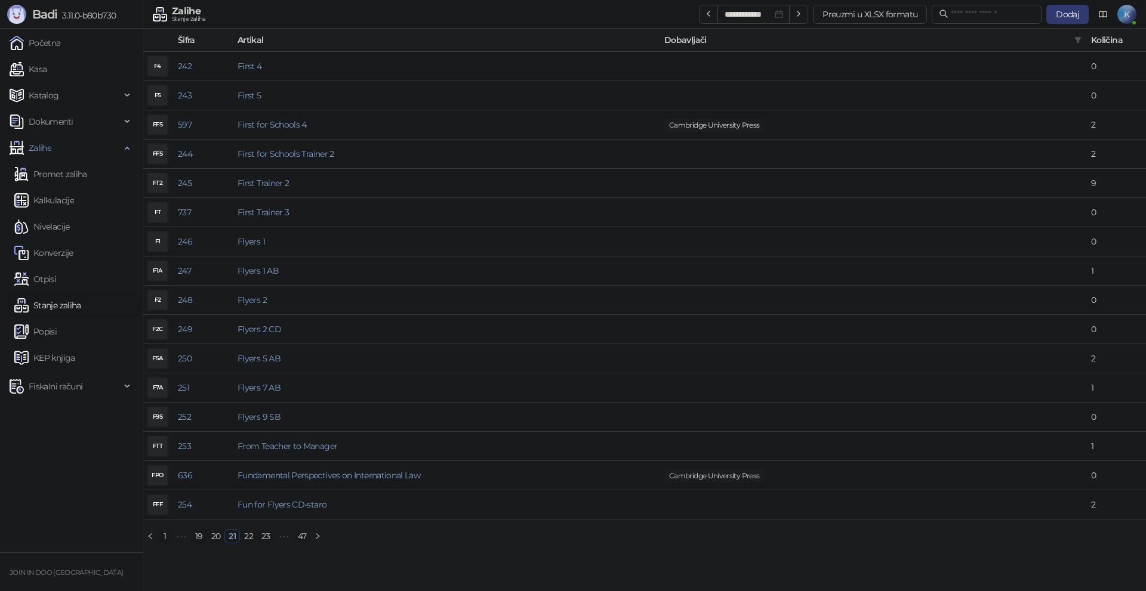
click at [242, 539] on link "22" at bounding box center [249, 536] width 16 height 13
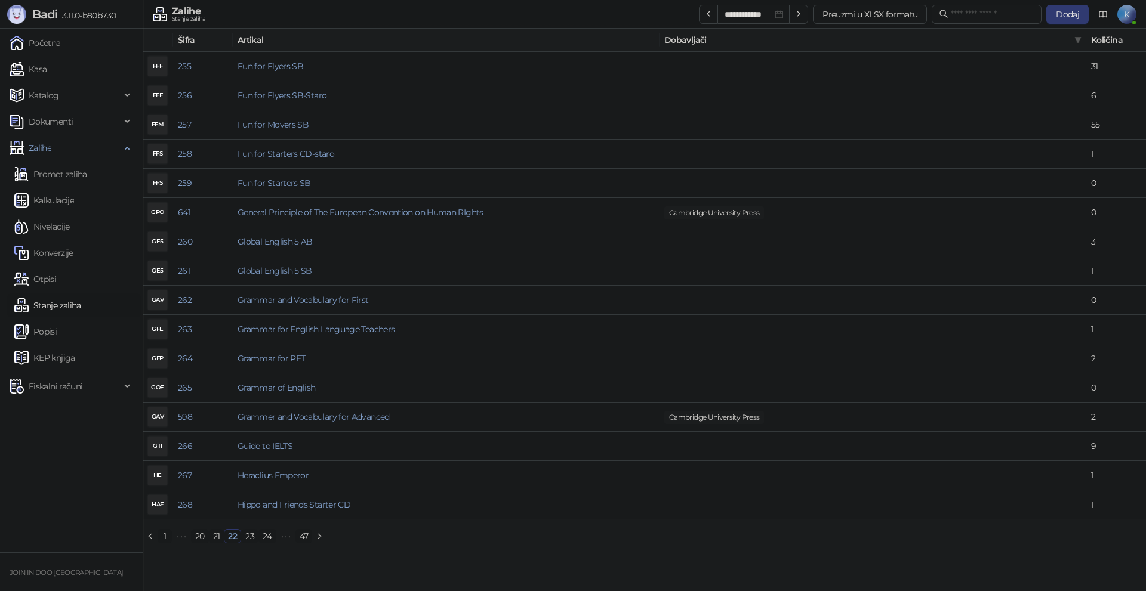
click at [242, 539] on link "23" at bounding box center [250, 536] width 16 height 13
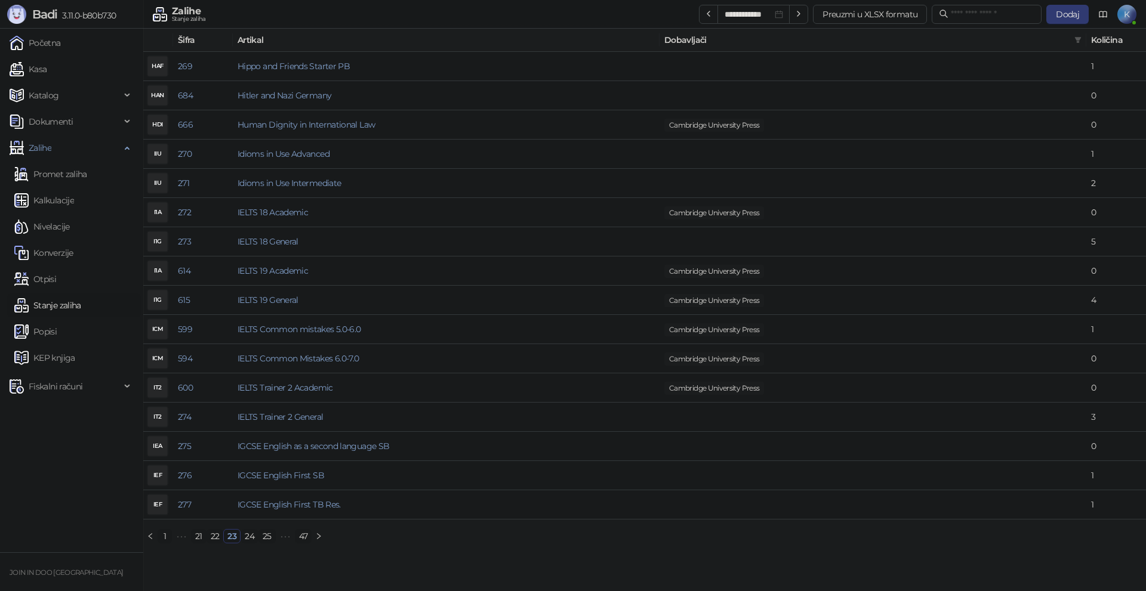
click at [242, 539] on link "24" at bounding box center [249, 536] width 17 height 13
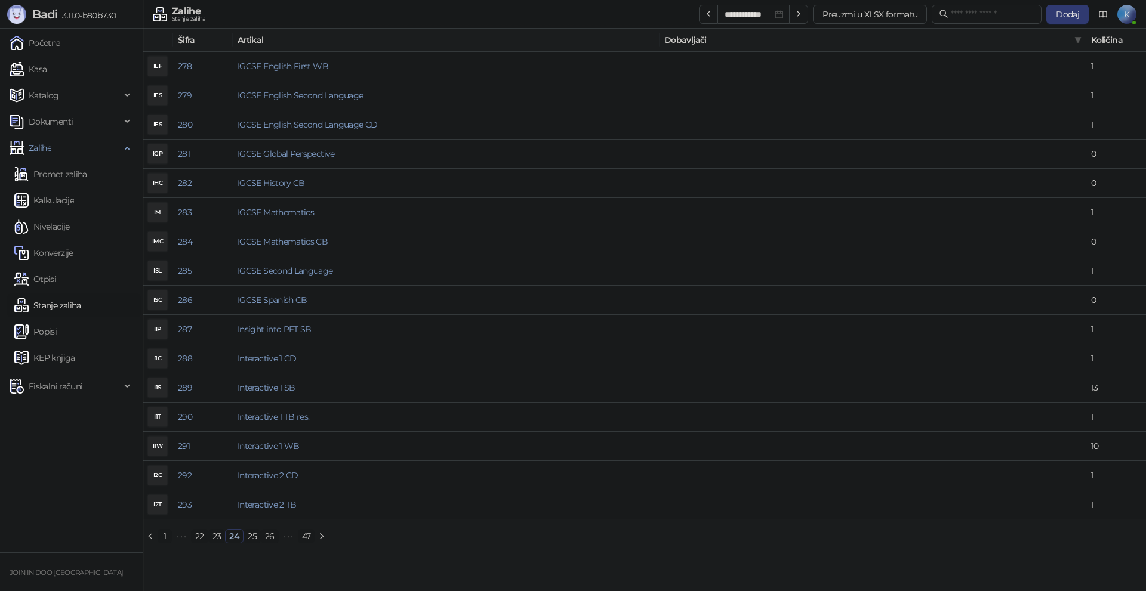
click at [242, 539] on link "24" at bounding box center [234, 536] width 17 height 13
click at [250, 540] on link "25" at bounding box center [252, 536] width 16 height 13
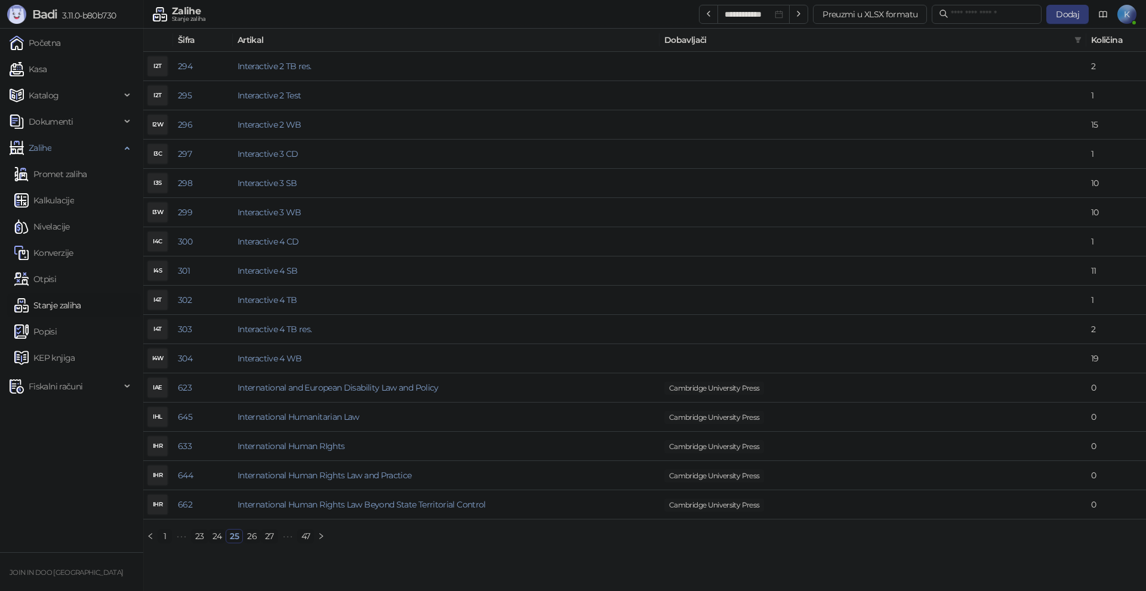
click at [250, 540] on link "26" at bounding box center [251, 536] width 17 height 13
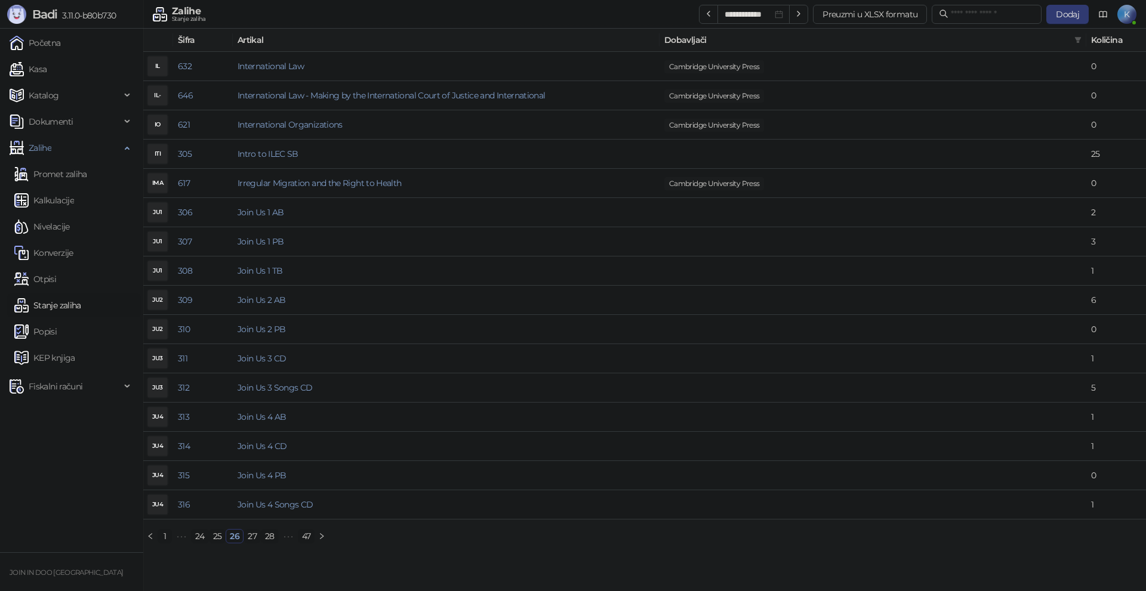
click at [250, 540] on link "27" at bounding box center [252, 536] width 16 height 13
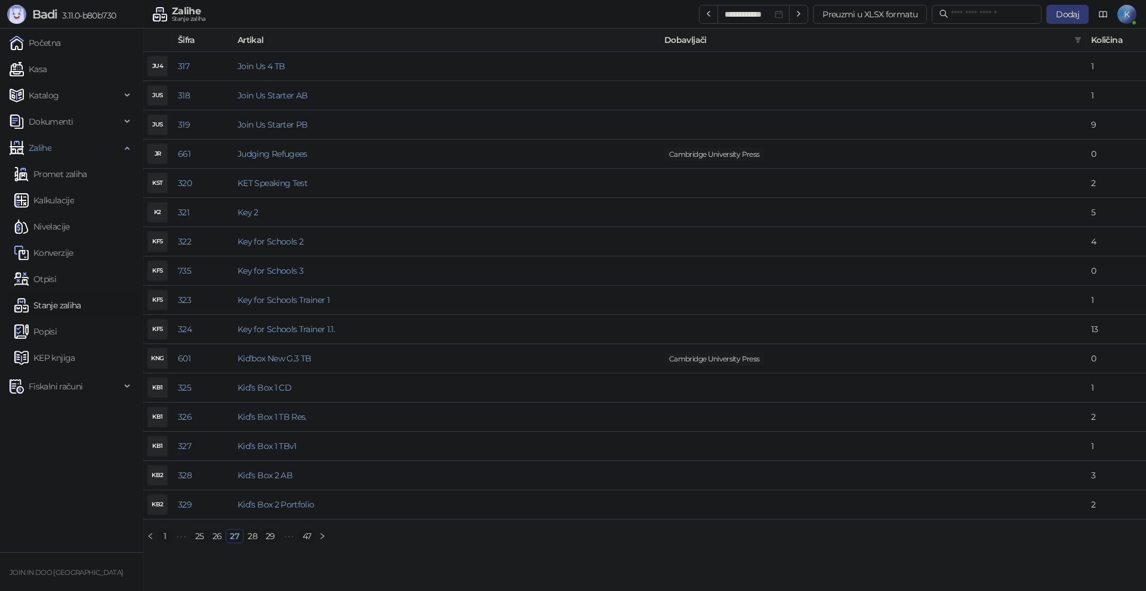
click at [250, 540] on link "28" at bounding box center [252, 536] width 17 height 13
click at [250, 540] on link "29" at bounding box center [252, 536] width 17 height 13
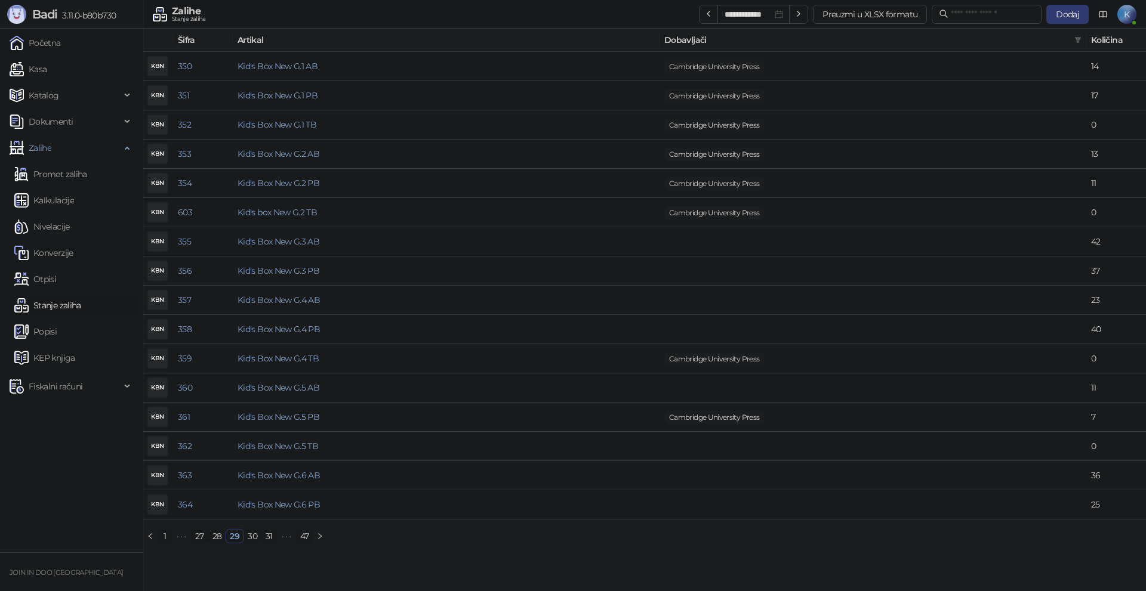
click at [250, 540] on link "30" at bounding box center [252, 536] width 17 height 13
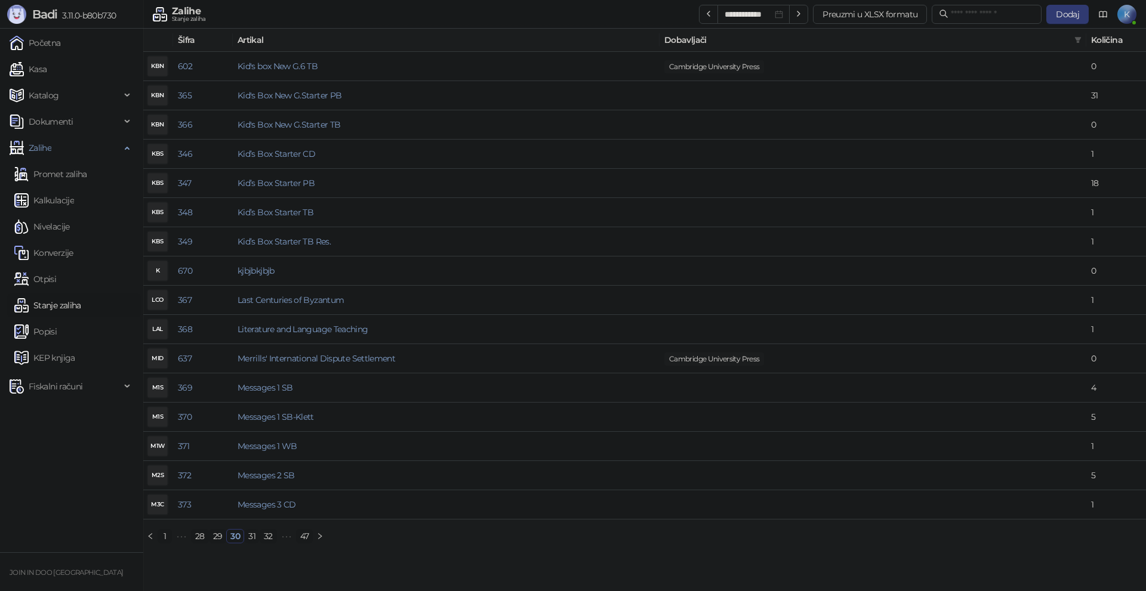
click at [250, 540] on link "31" at bounding box center [252, 536] width 14 height 13
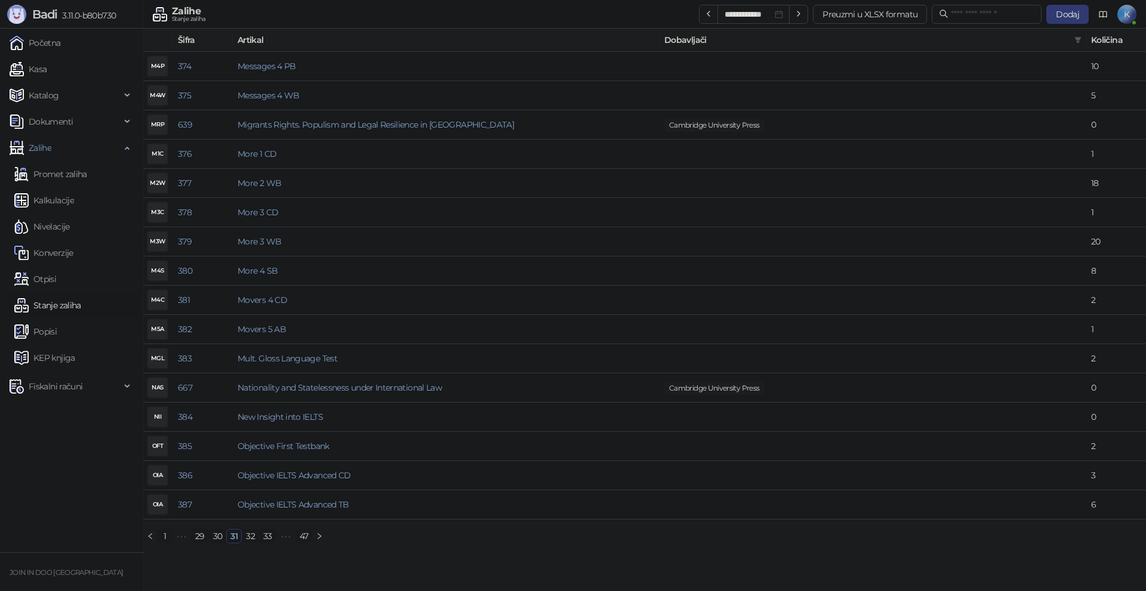
click at [250, 540] on link "32" at bounding box center [250, 536] width 16 height 13
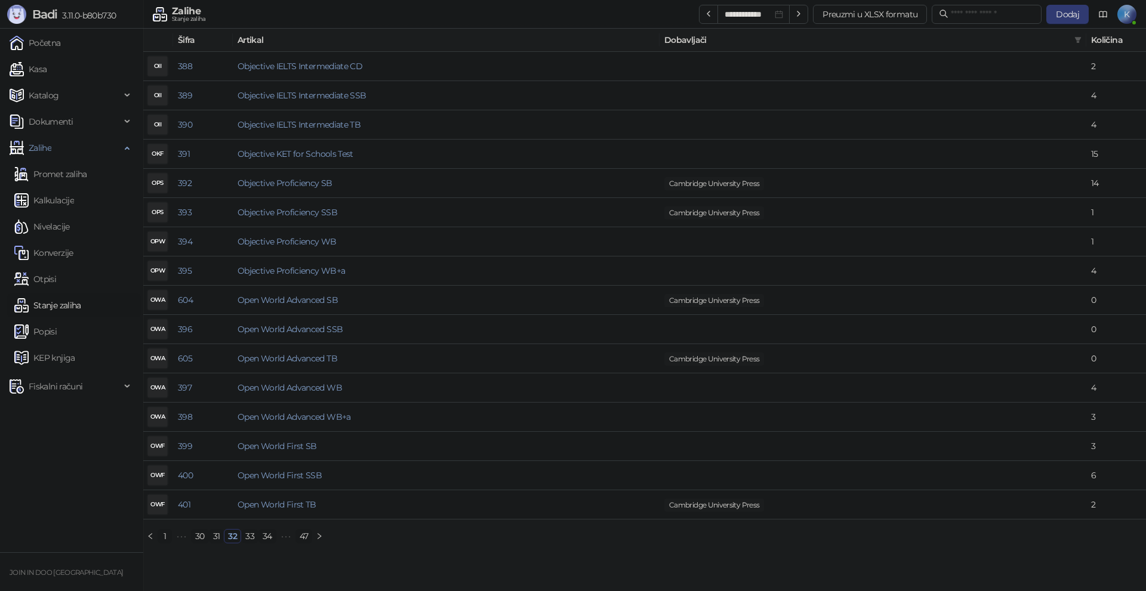
click at [250, 540] on link "33" at bounding box center [250, 536] width 16 height 13
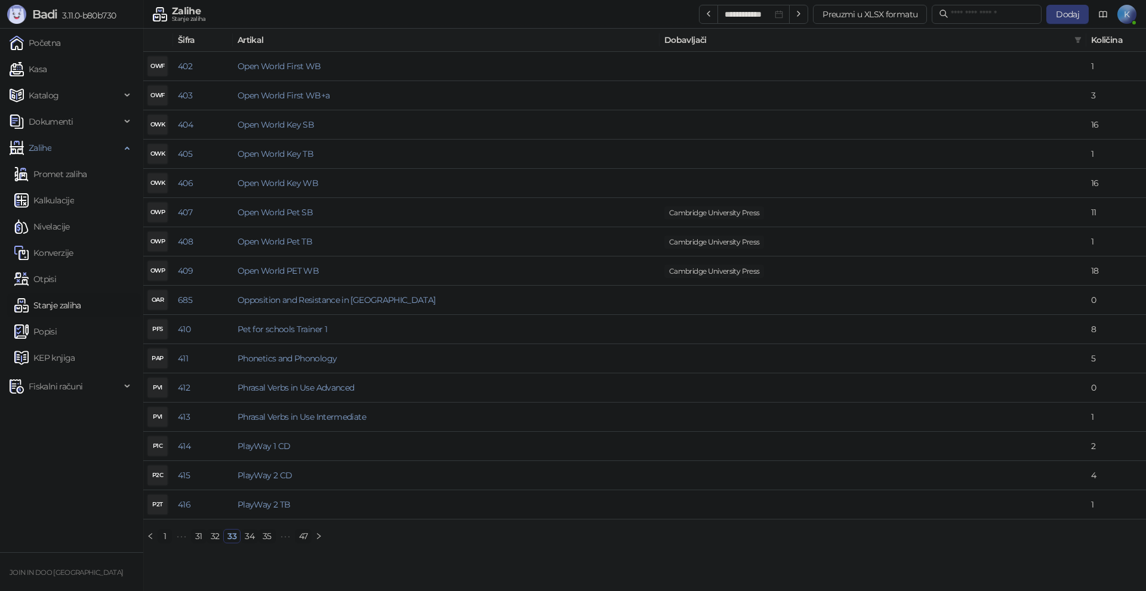
click at [250, 540] on link "34" at bounding box center [249, 536] width 17 height 13
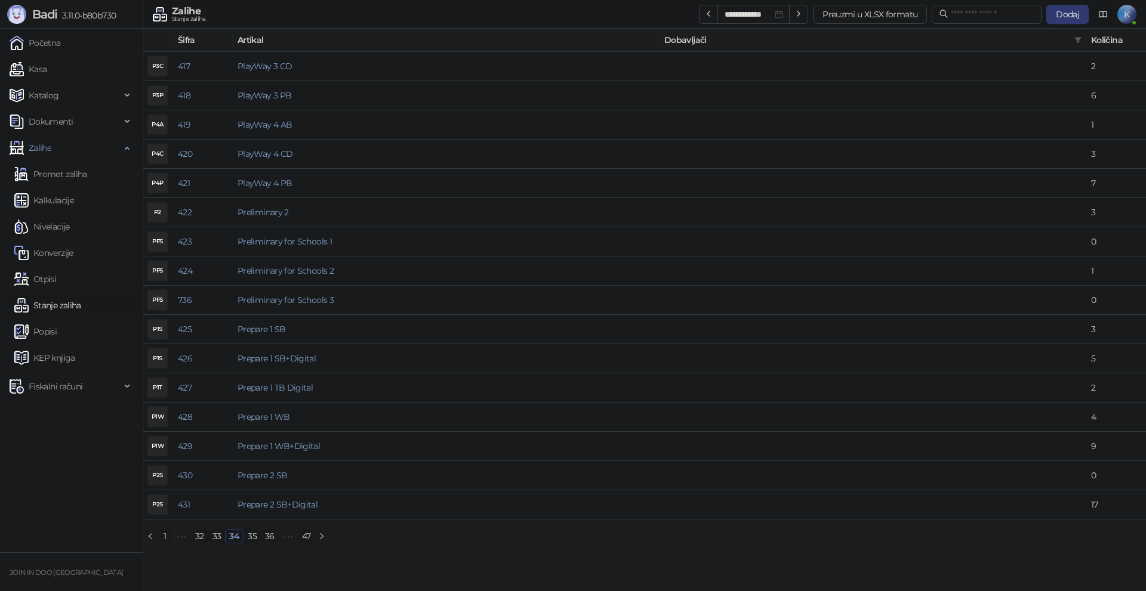
click at [250, 540] on link "35" at bounding box center [252, 536] width 16 height 13
click at [250, 540] on link "36" at bounding box center [251, 536] width 17 height 13
click at [250, 540] on link "37" at bounding box center [252, 536] width 16 height 13
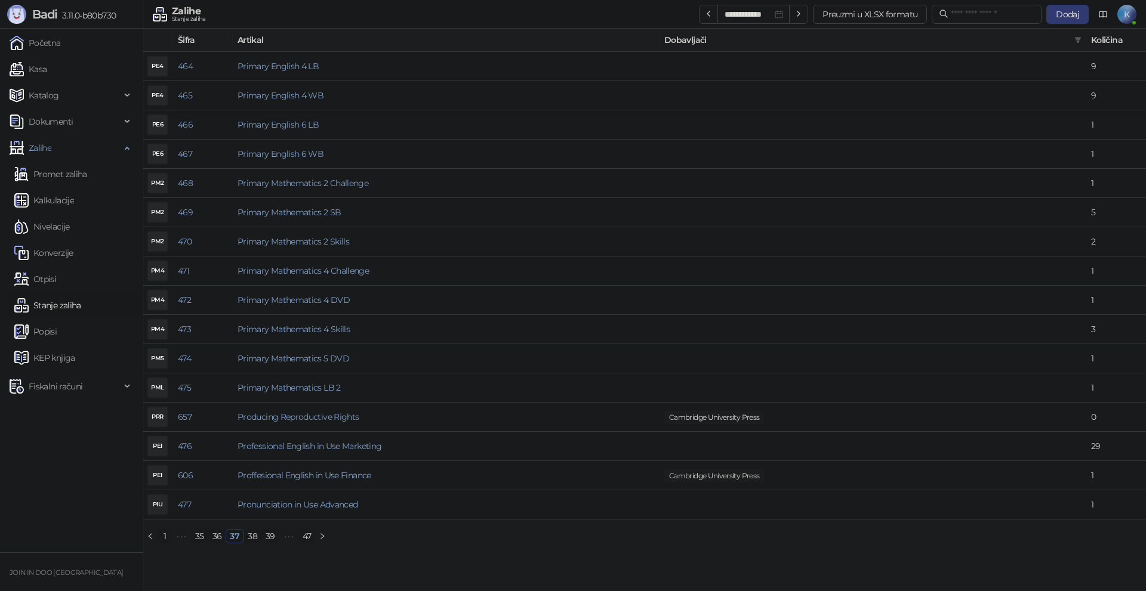
click at [250, 540] on link "38" at bounding box center [252, 536] width 17 height 13
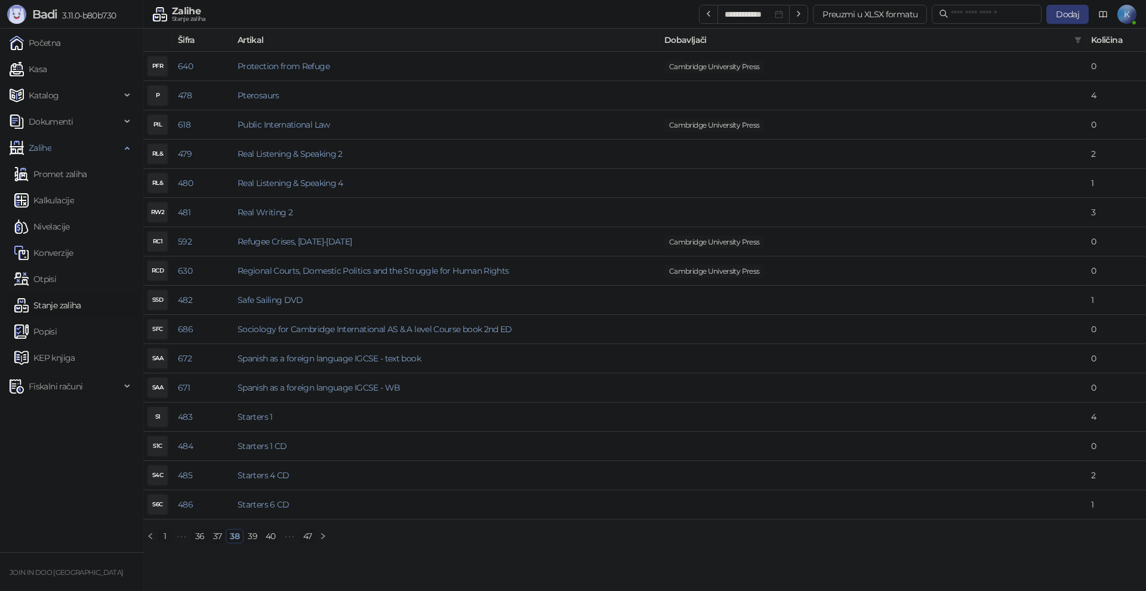
click at [250, 540] on link "39" at bounding box center [252, 536] width 17 height 13
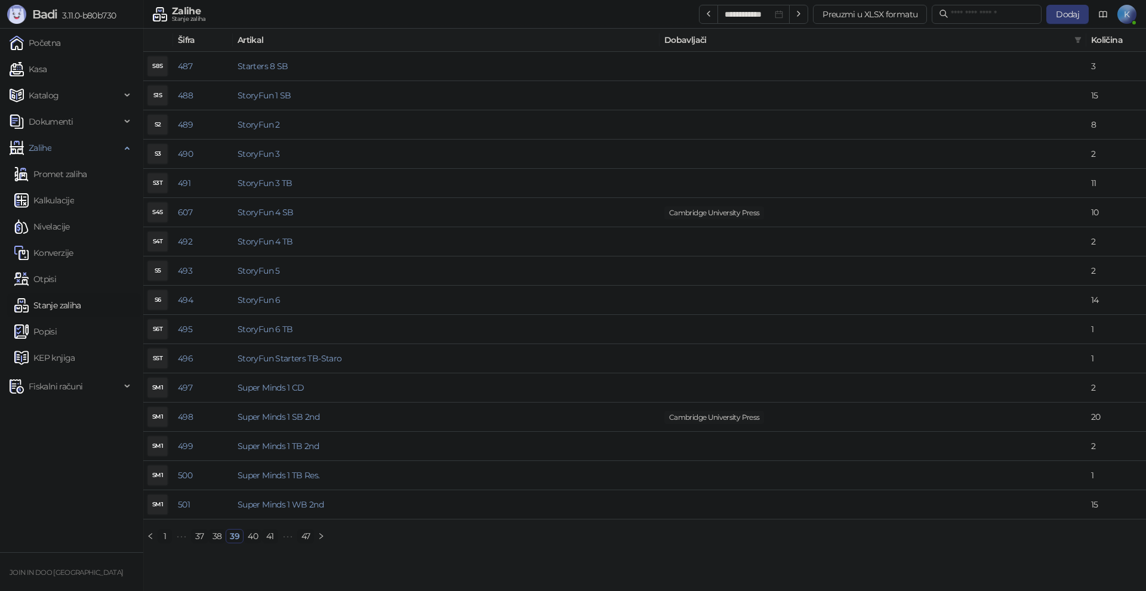
click at [250, 540] on link "40" at bounding box center [252, 536] width 17 height 13
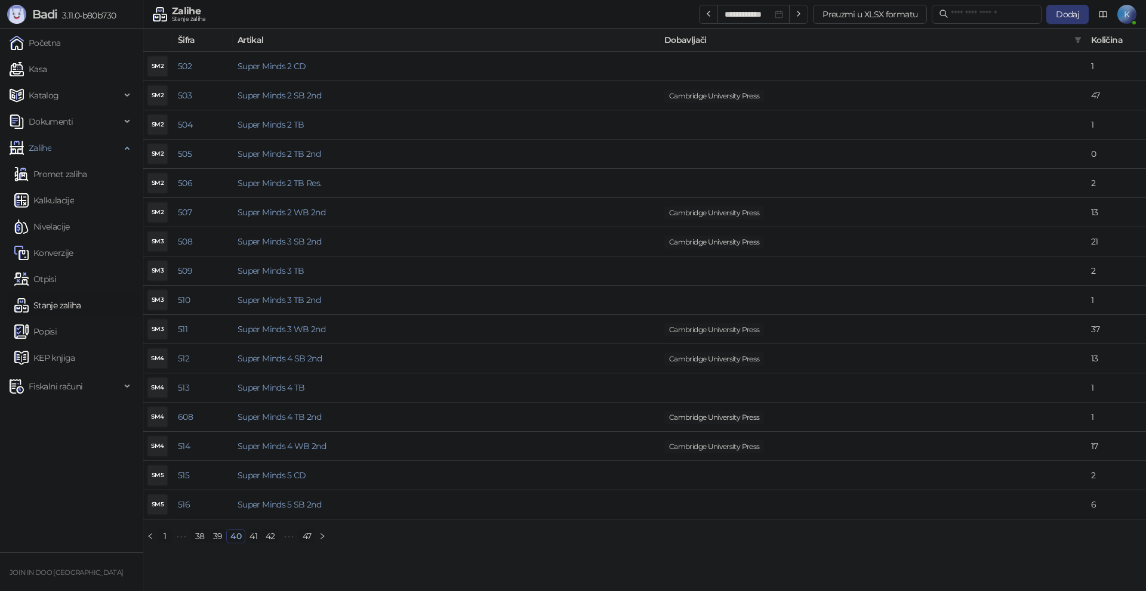
click at [250, 540] on link "41" at bounding box center [253, 536] width 15 height 13
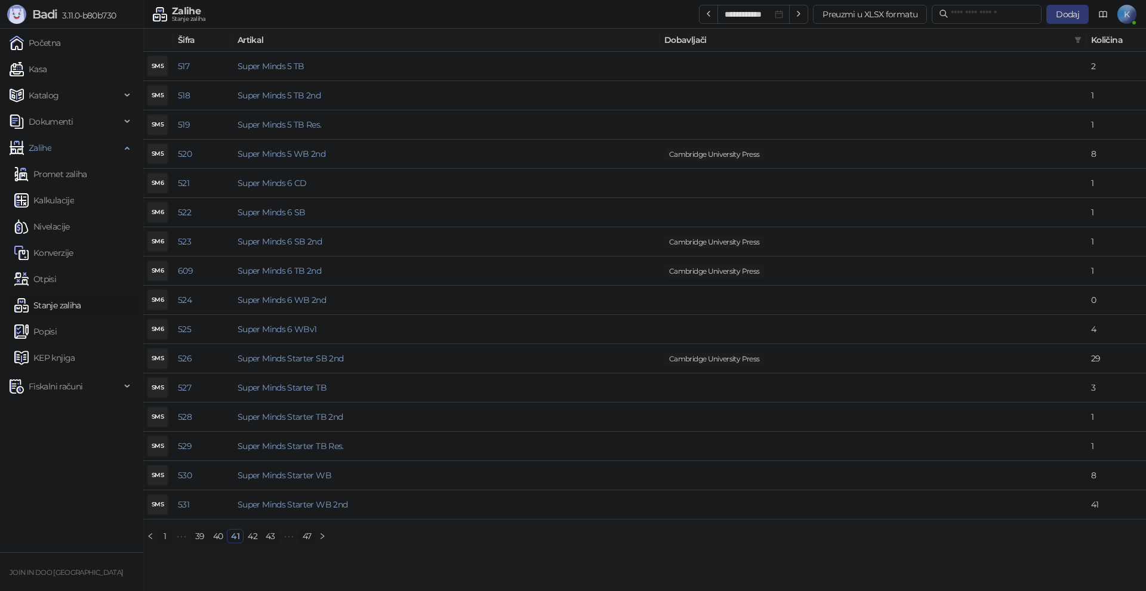
click at [250, 540] on link "42" at bounding box center [252, 536] width 17 height 13
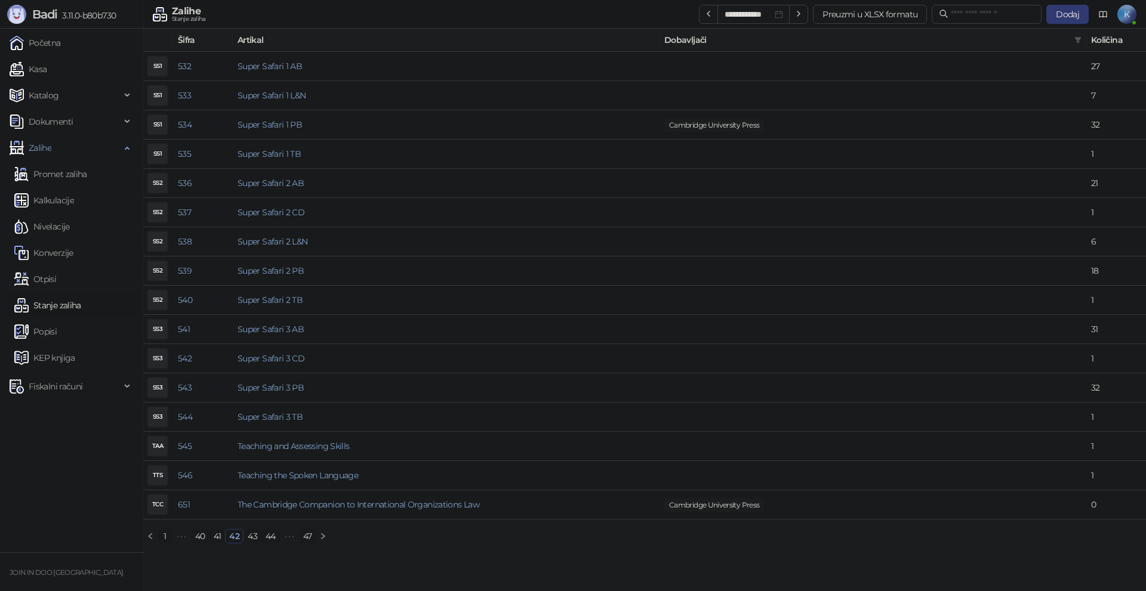
click at [250, 540] on link "43" at bounding box center [252, 536] width 17 height 13
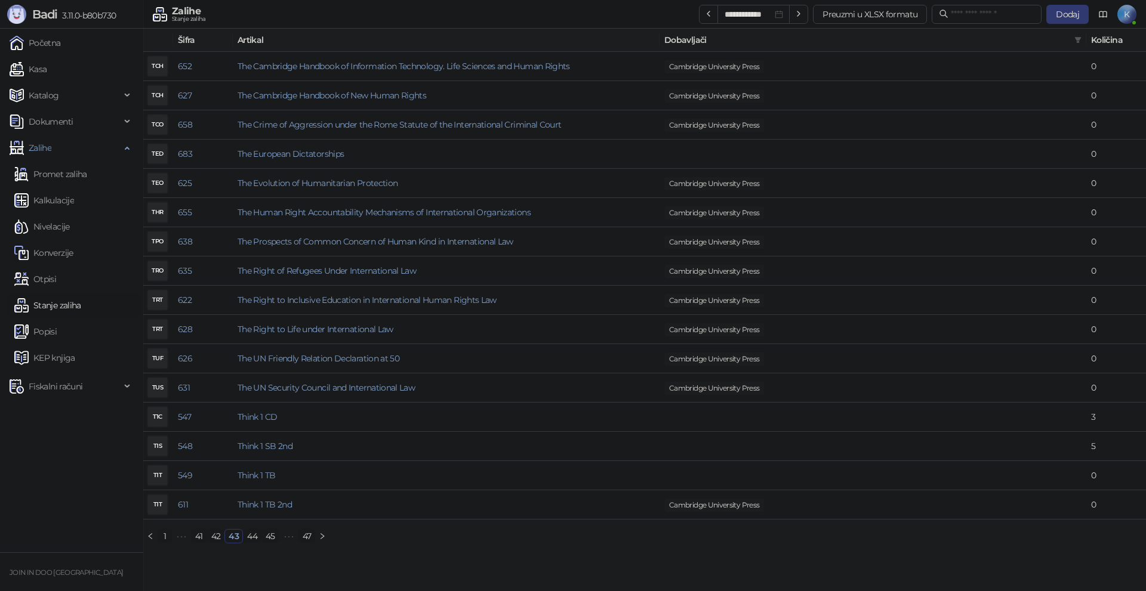
click at [250, 540] on link "44" at bounding box center [251, 536] width 17 height 13
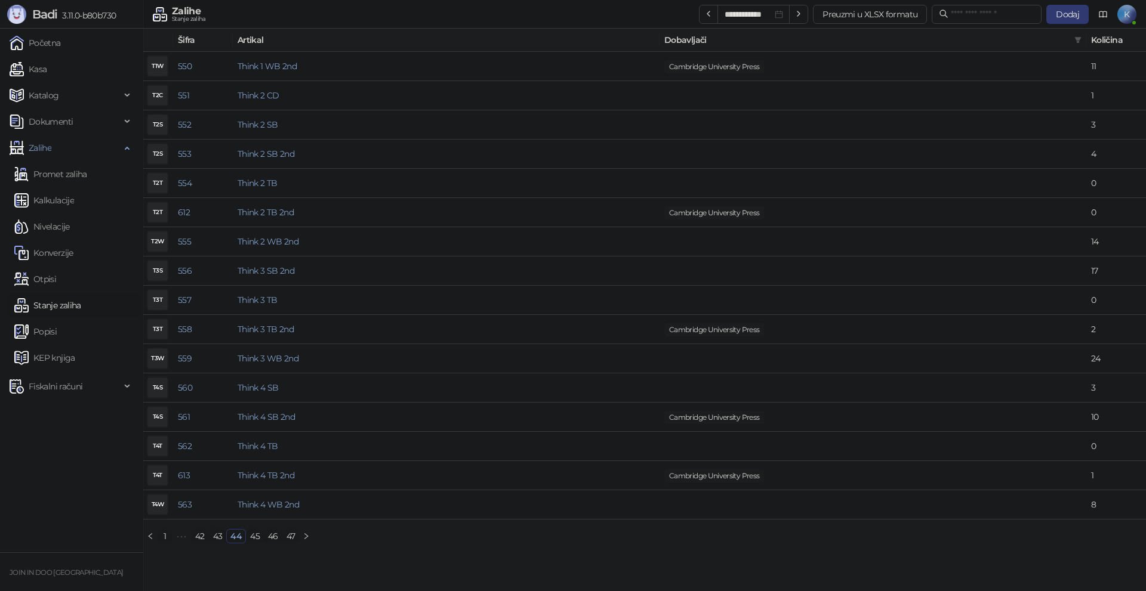
click at [250, 540] on link "45" at bounding box center [254, 536] width 17 height 13
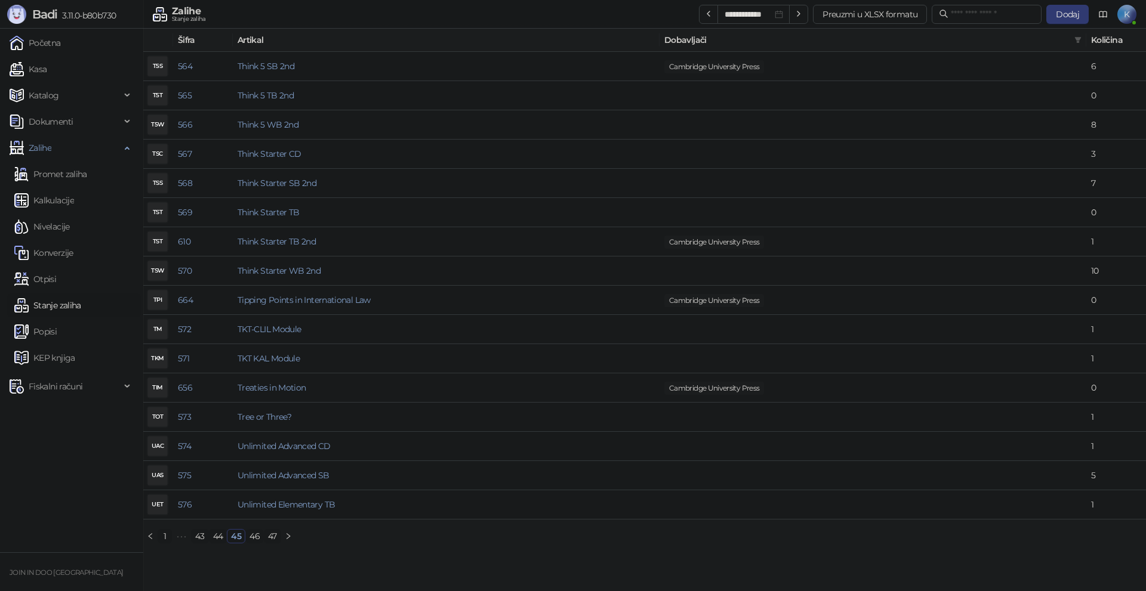
click at [250, 540] on link "46" at bounding box center [254, 536] width 17 height 13
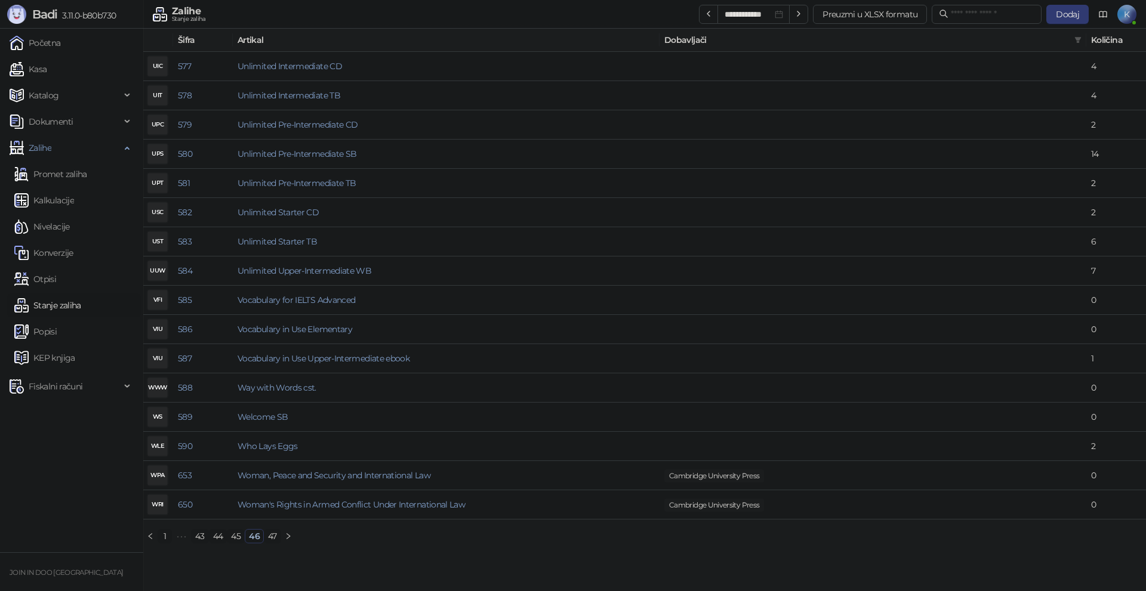
click at [250, 540] on link "46" at bounding box center [254, 536] width 18 height 13
click at [268, 536] on link "47" at bounding box center [272, 536] width 16 height 13
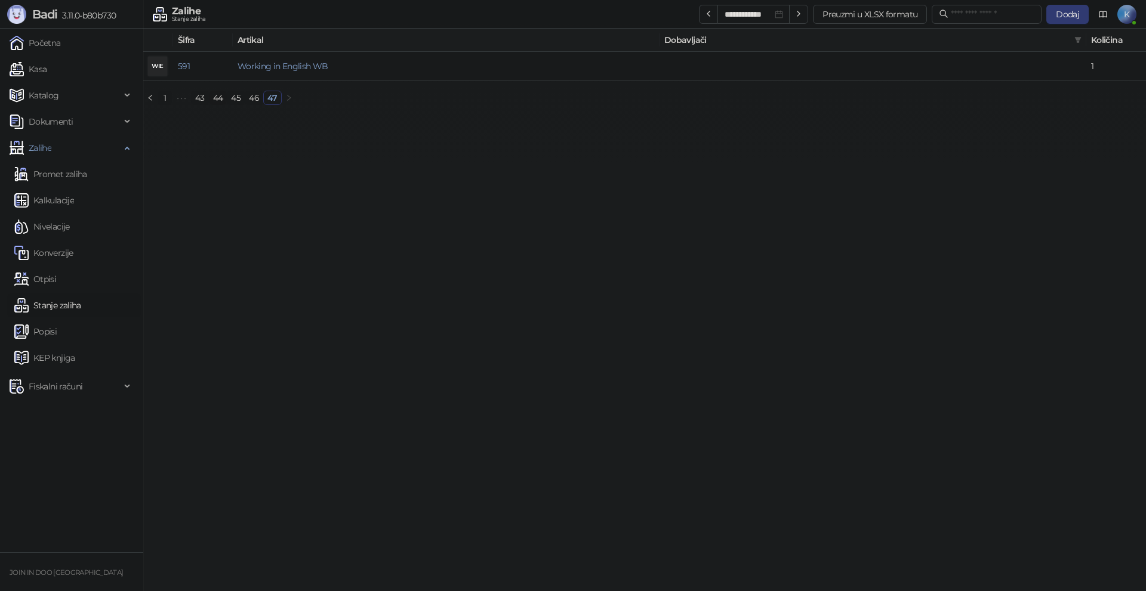
click at [221, 95] on link "44" at bounding box center [217, 97] width 17 height 13
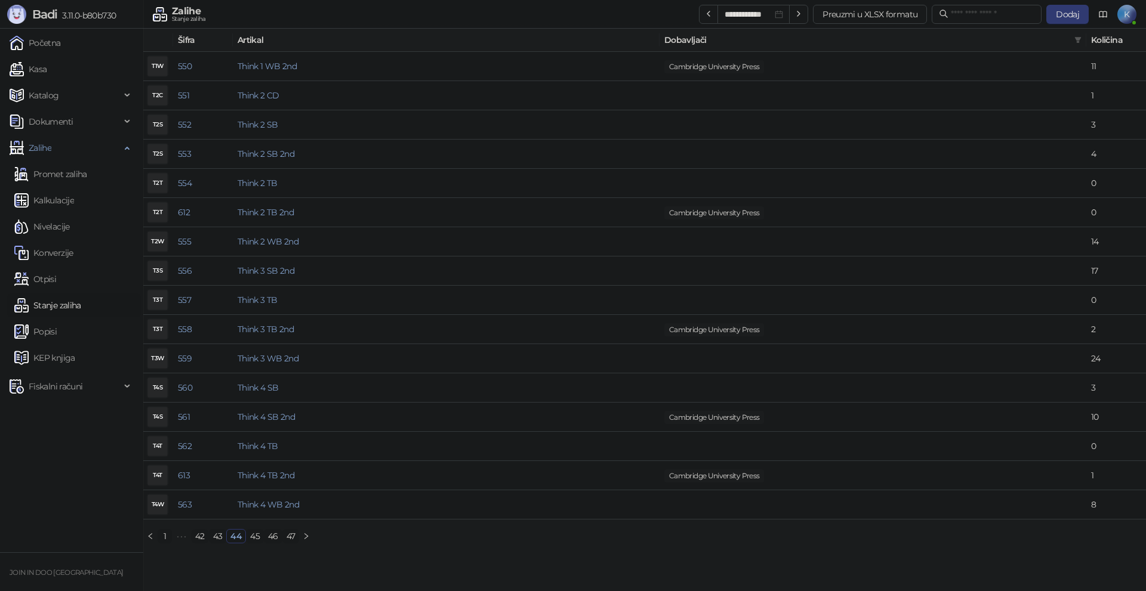
click at [204, 532] on link "42" at bounding box center [200, 536] width 17 height 13
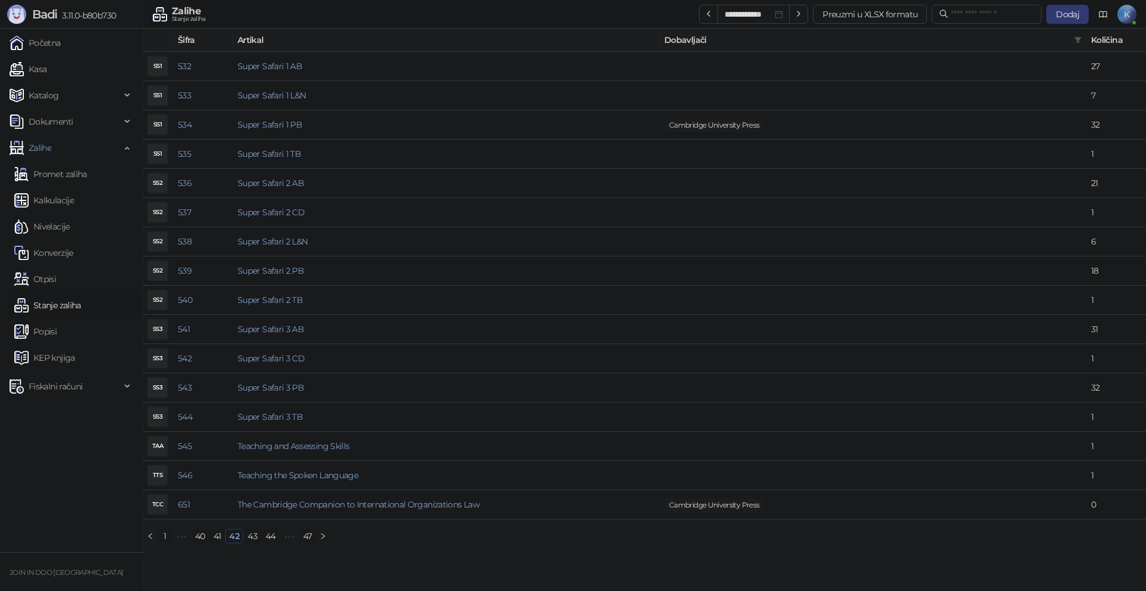
click at [203, 535] on link "40" at bounding box center [200, 536] width 17 height 13
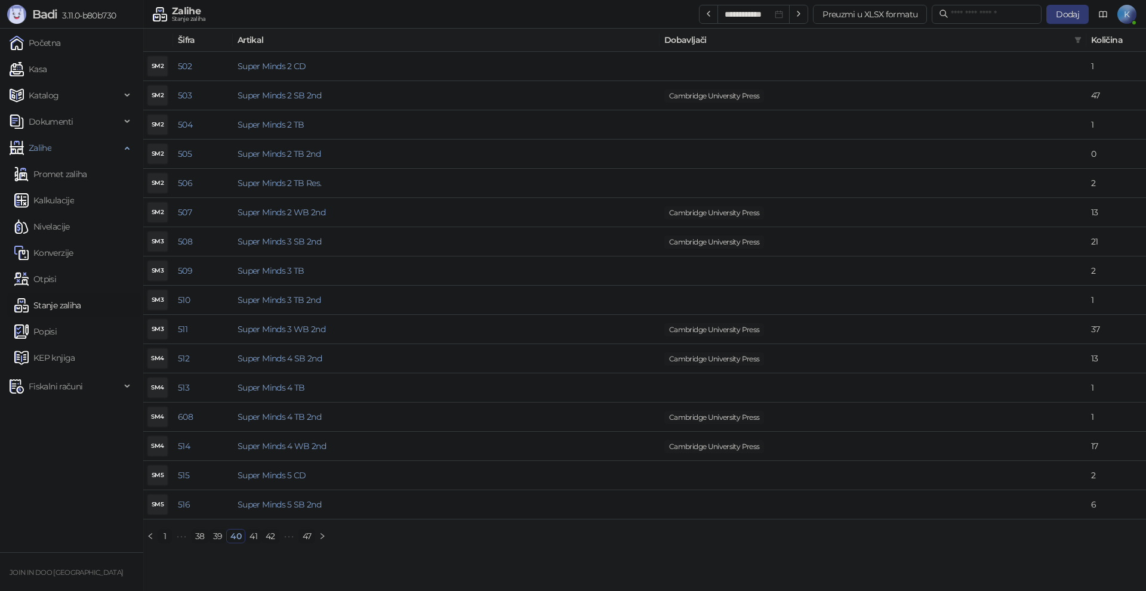
click at [203, 535] on link "38" at bounding box center [200, 536] width 17 height 13
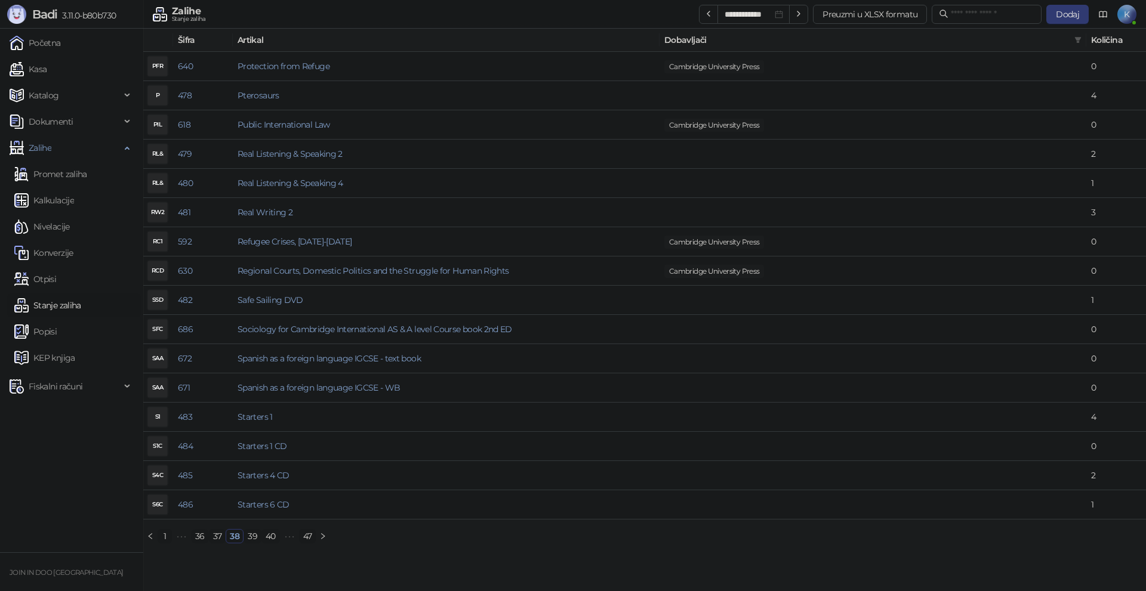
click at [203, 535] on link "36" at bounding box center [200, 536] width 17 height 13
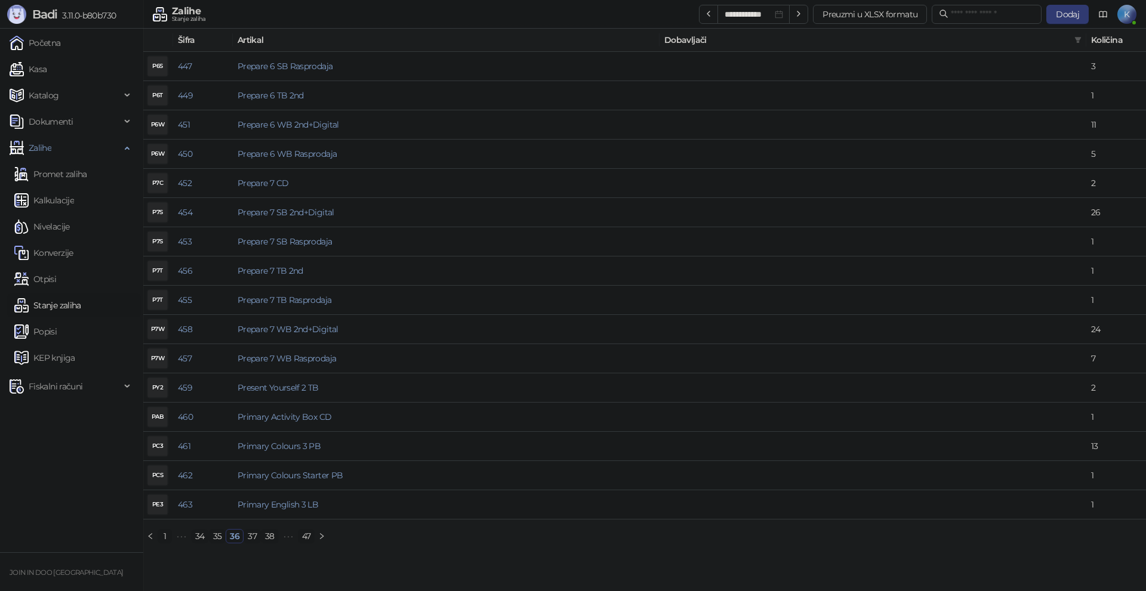
click at [203, 535] on link "34" at bounding box center [200, 536] width 17 height 13
click at [203, 535] on link "32" at bounding box center [200, 536] width 16 height 13
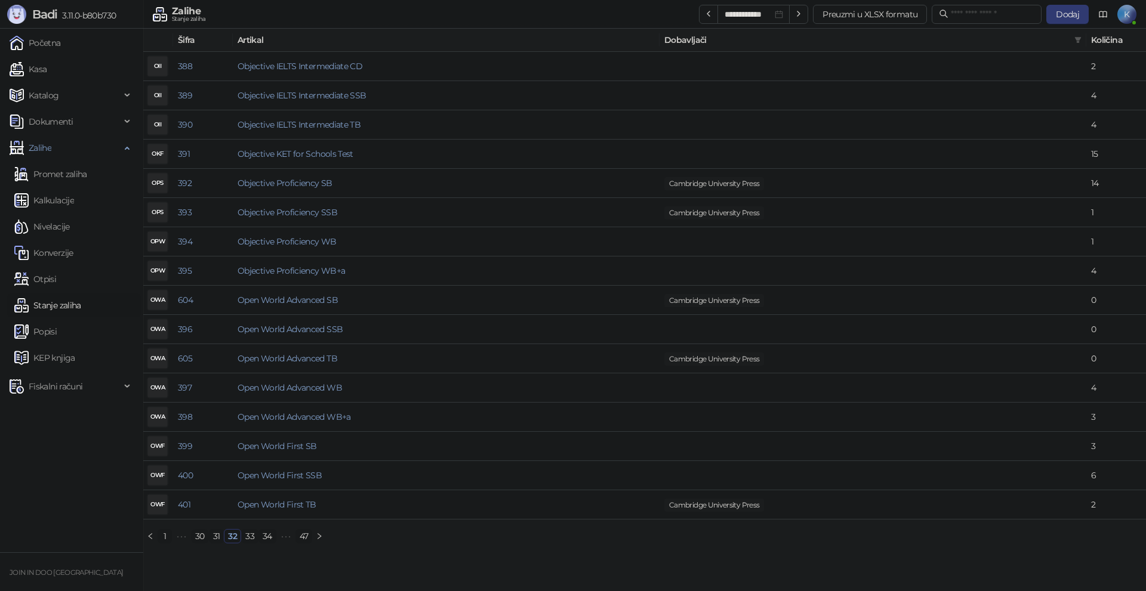
click at [203, 535] on link "30" at bounding box center [200, 536] width 17 height 13
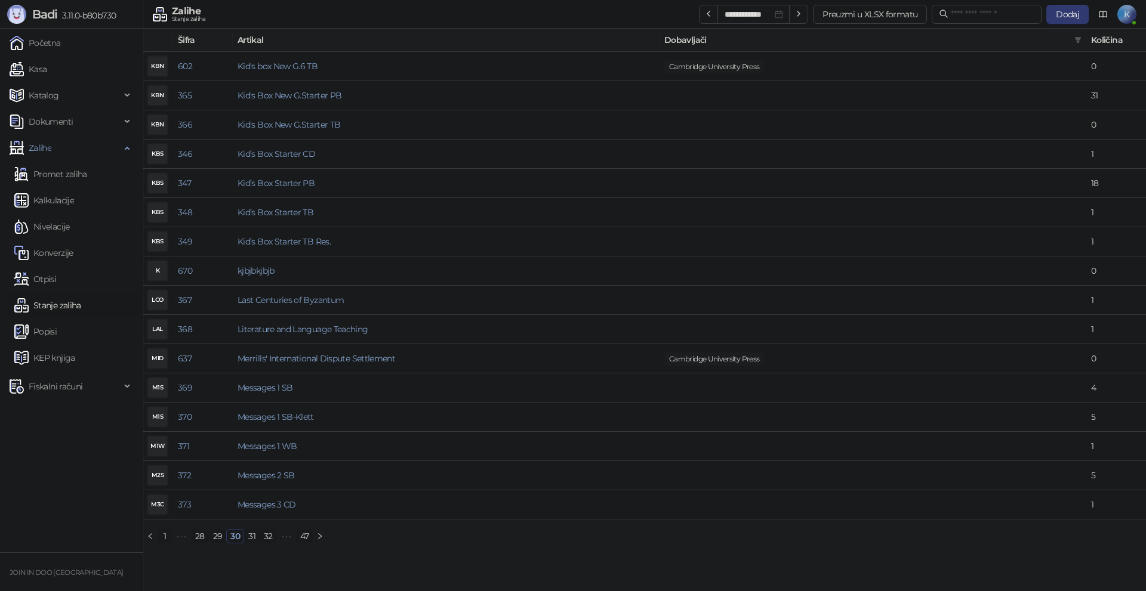
click at [220, 539] on link "29" at bounding box center [217, 536] width 17 height 13
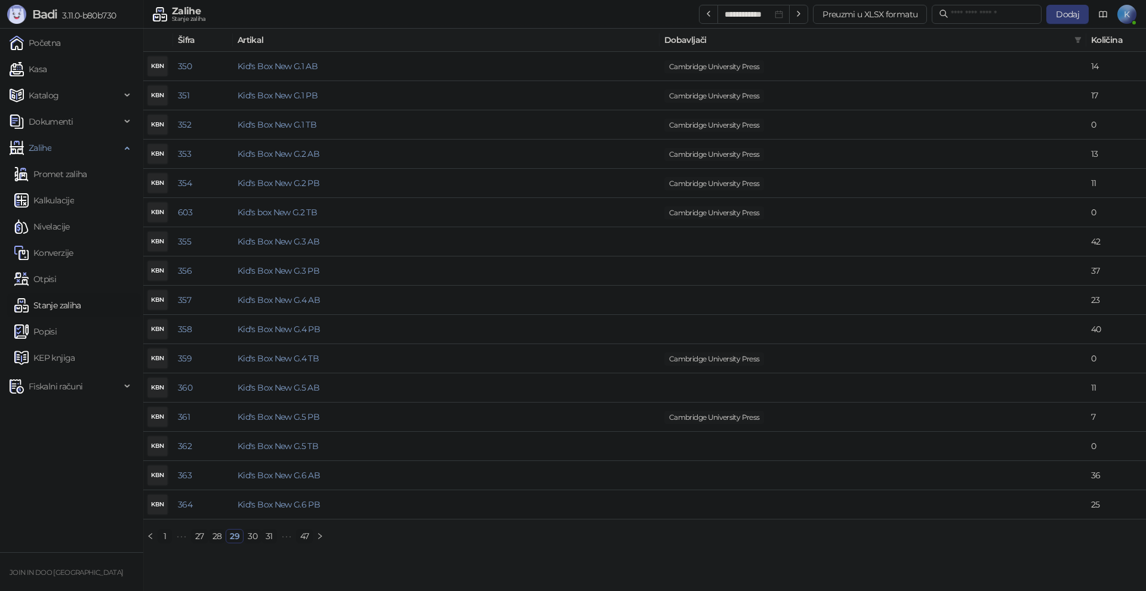
click at [220, 539] on link "28" at bounding box center [217, 536] width 17 height 13
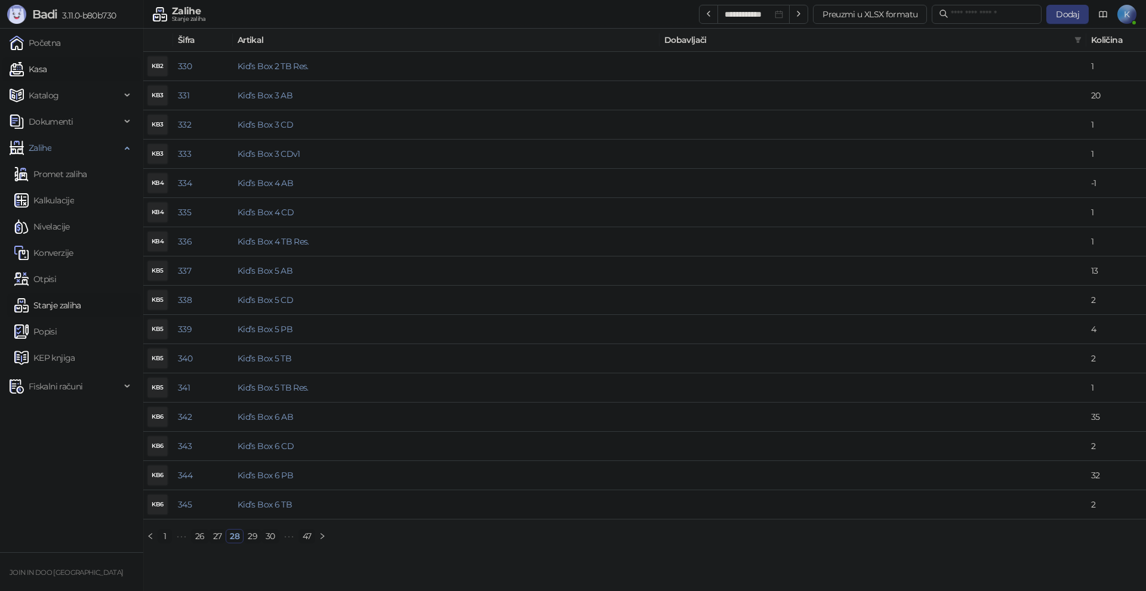
click at [47, 63] on link "Kasa" at bounding box center [28, 69] width 37 height 24
